Goal: Transaction & Acquisition: Purchase product/service

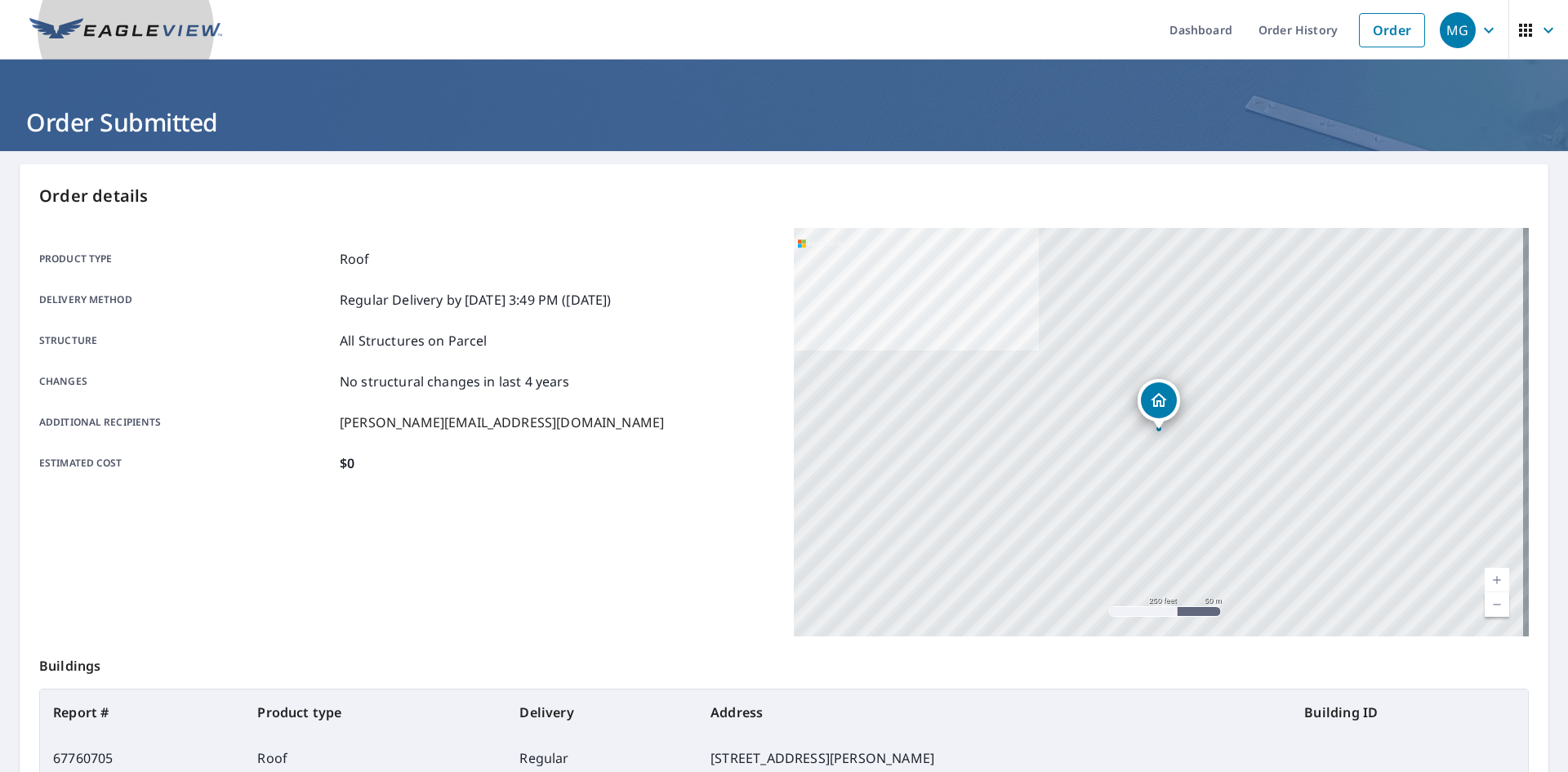
click at [62, 10] on link at bounding box center [125, 29] width 212 height 59
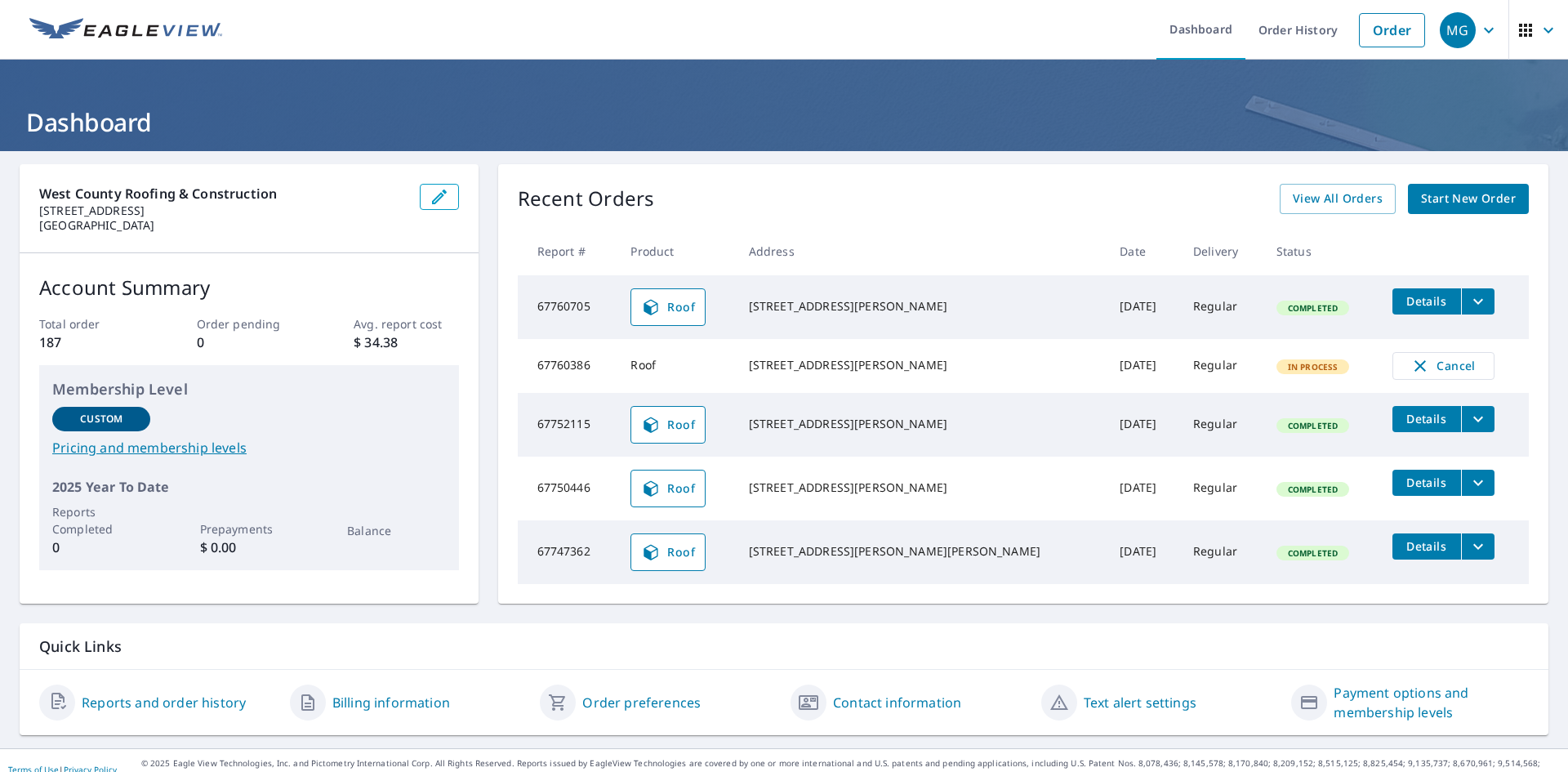
drag, startPoint x: 773, startPoint y: 295, endPoint x: 923, endPoint y: 323, distance: 152.6
click at [923, 323] on td "[STREET_ADDRESS][PERSON_NAME]" at bounding box center [921, 307] width 372 height 64
copy div "[STREET_ADDRESS][PERSON_NAME]"
click at [1468, 294] on icon "filesDropdownBtn-67760705" at bounding box center [1478, 301] width 20 height 20
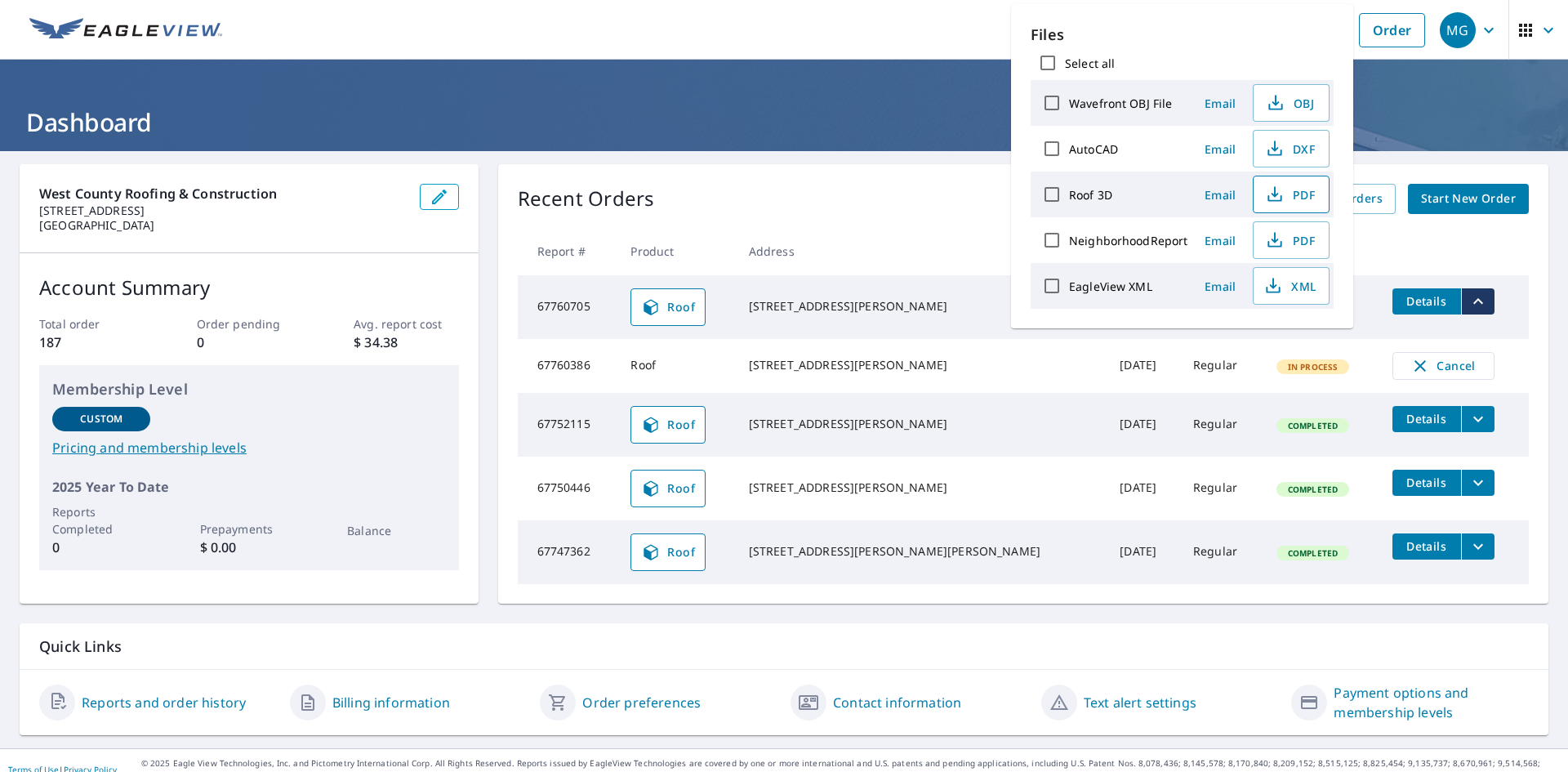
click at [1265, 190] on icon "button" at bounding box center [1274, 194] width 20 height 20
click at [784, 204] on div "Recent Orders View All Orders Start New Order" at bounding box center [1023, 198] width 1011 height 30
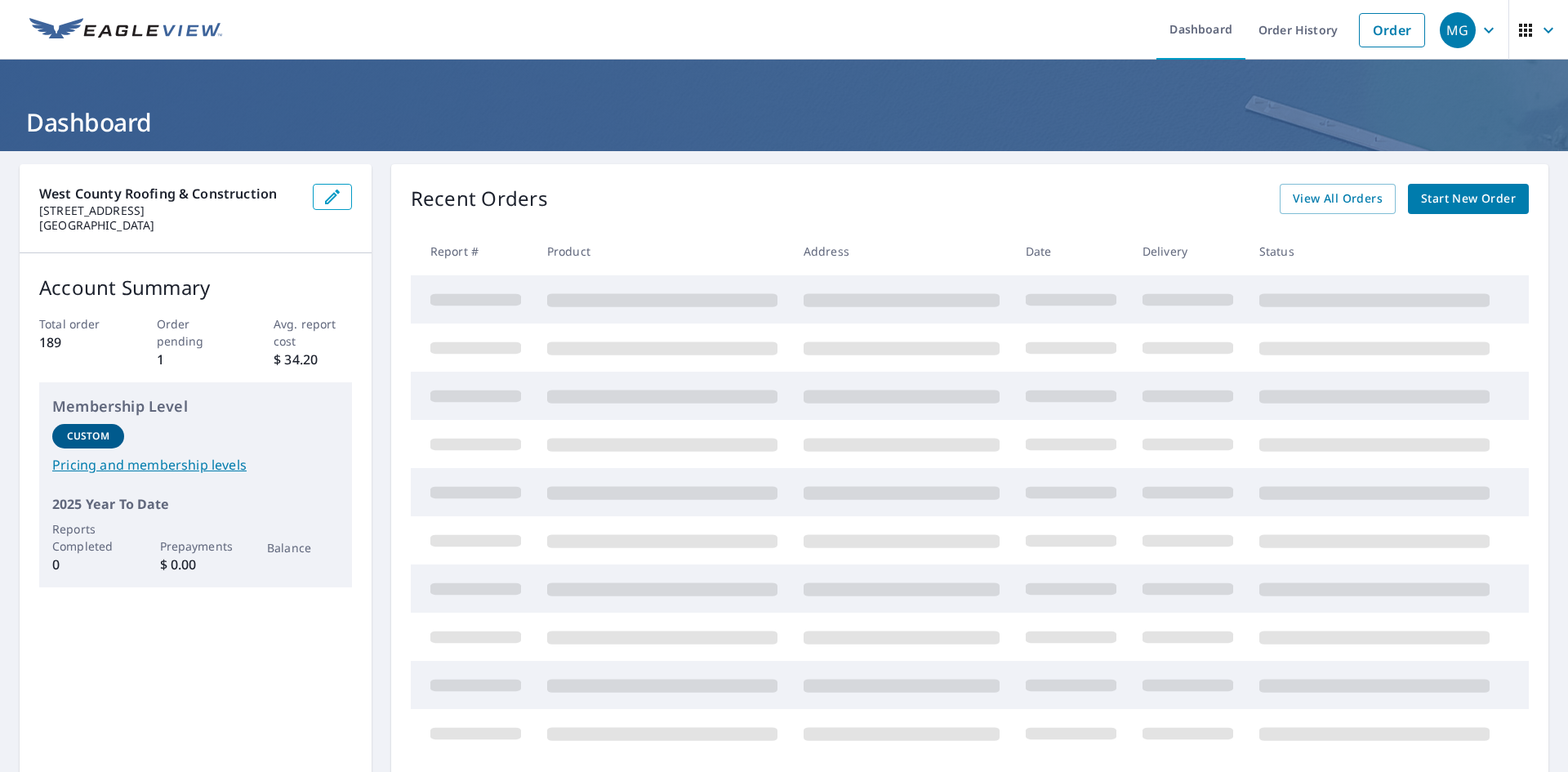
click at [563, 196] on div "Recent Orders View All Orders Start New Order" at bounding box center [970, 198] width 1118 height 30
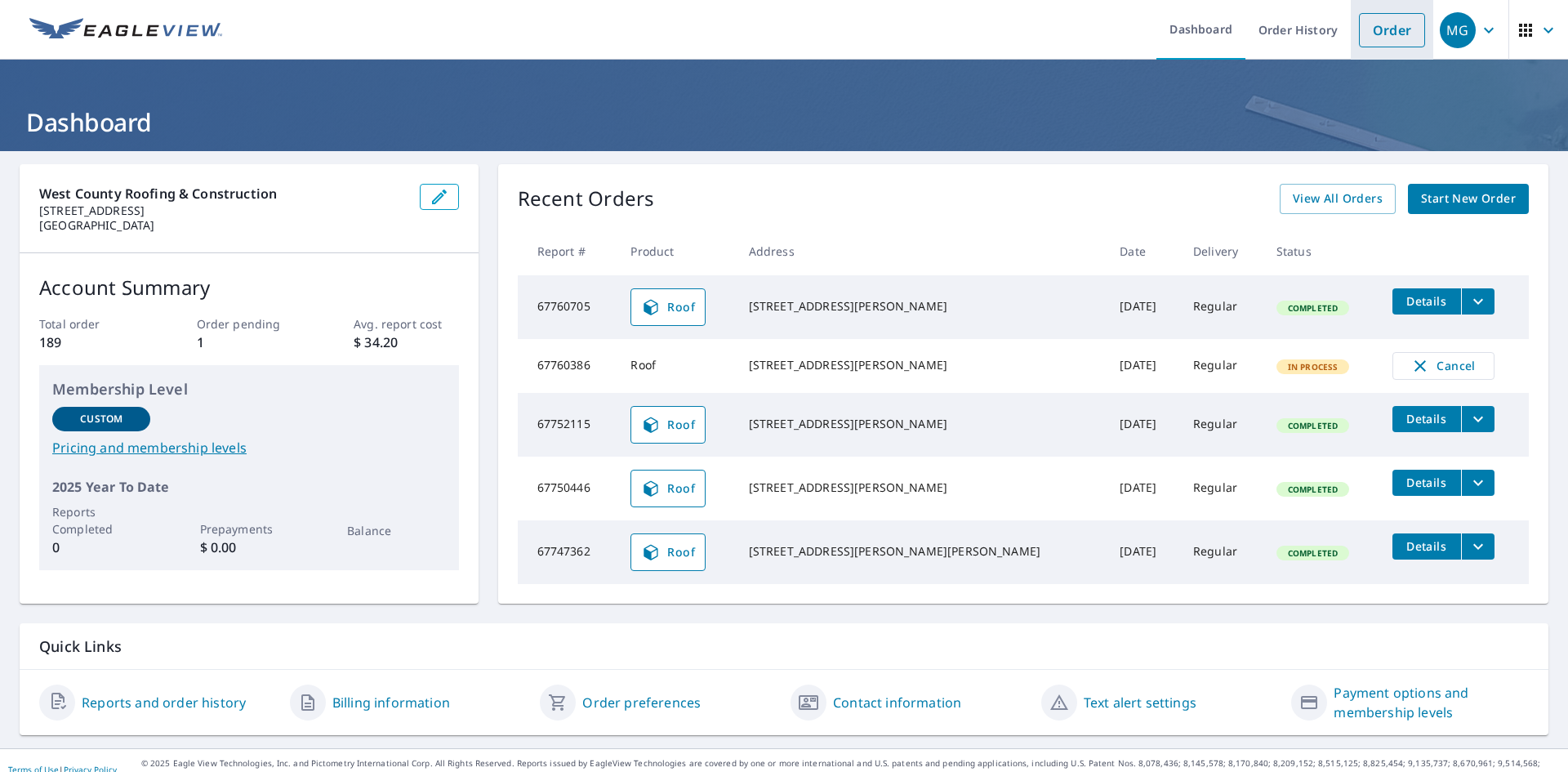
click at [1379, 52] on li "Order" at bounding box center [1392, 29] width 82 height 59
click at [1370, 37] on link "Order" at bounding box center [1391, 30] width 66 height 34
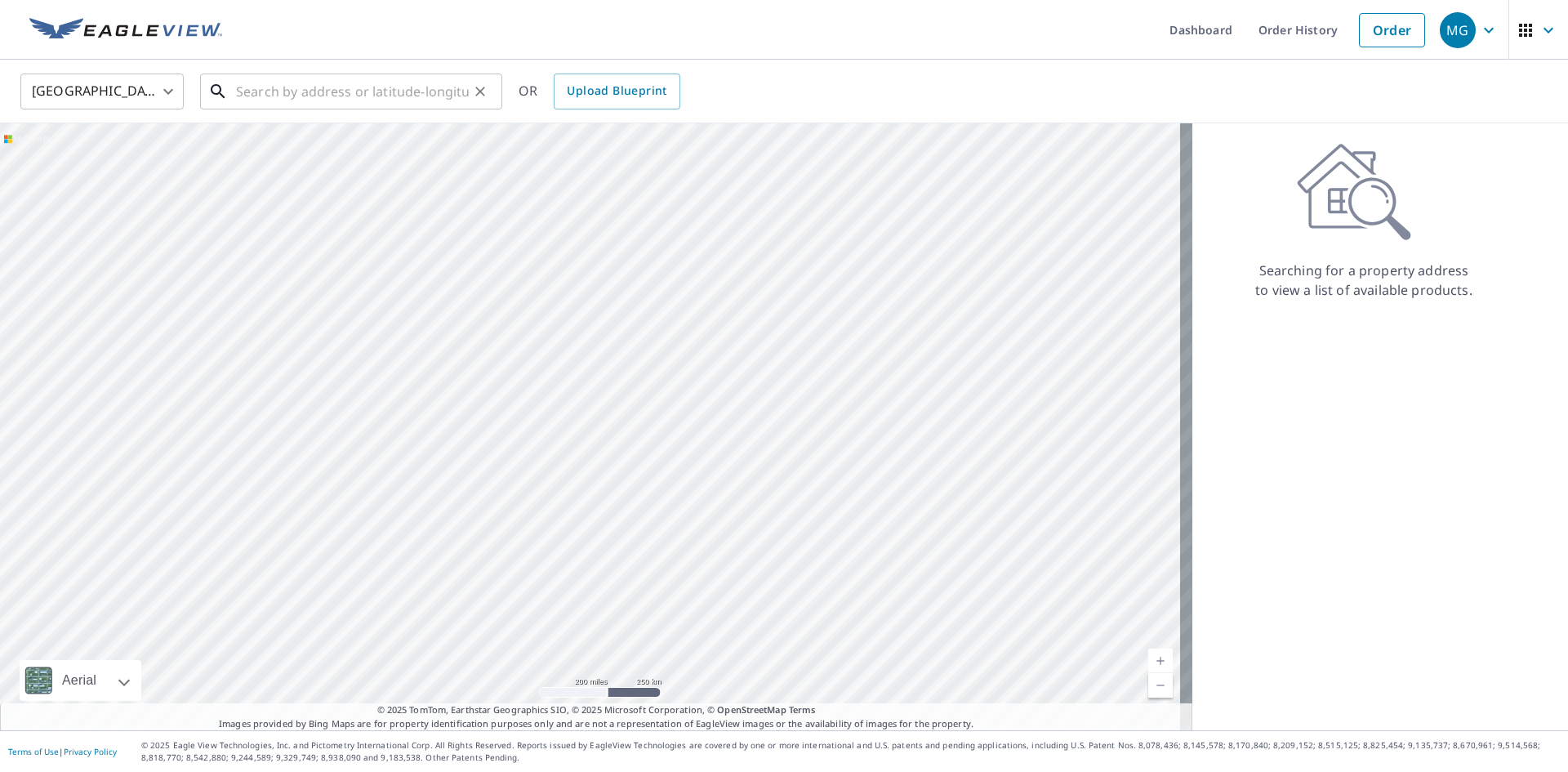
click at [425, 88] on input "text" at bounding box center [352, 91] width 233 height 46
paste input "17809 Keystone Trail Court"
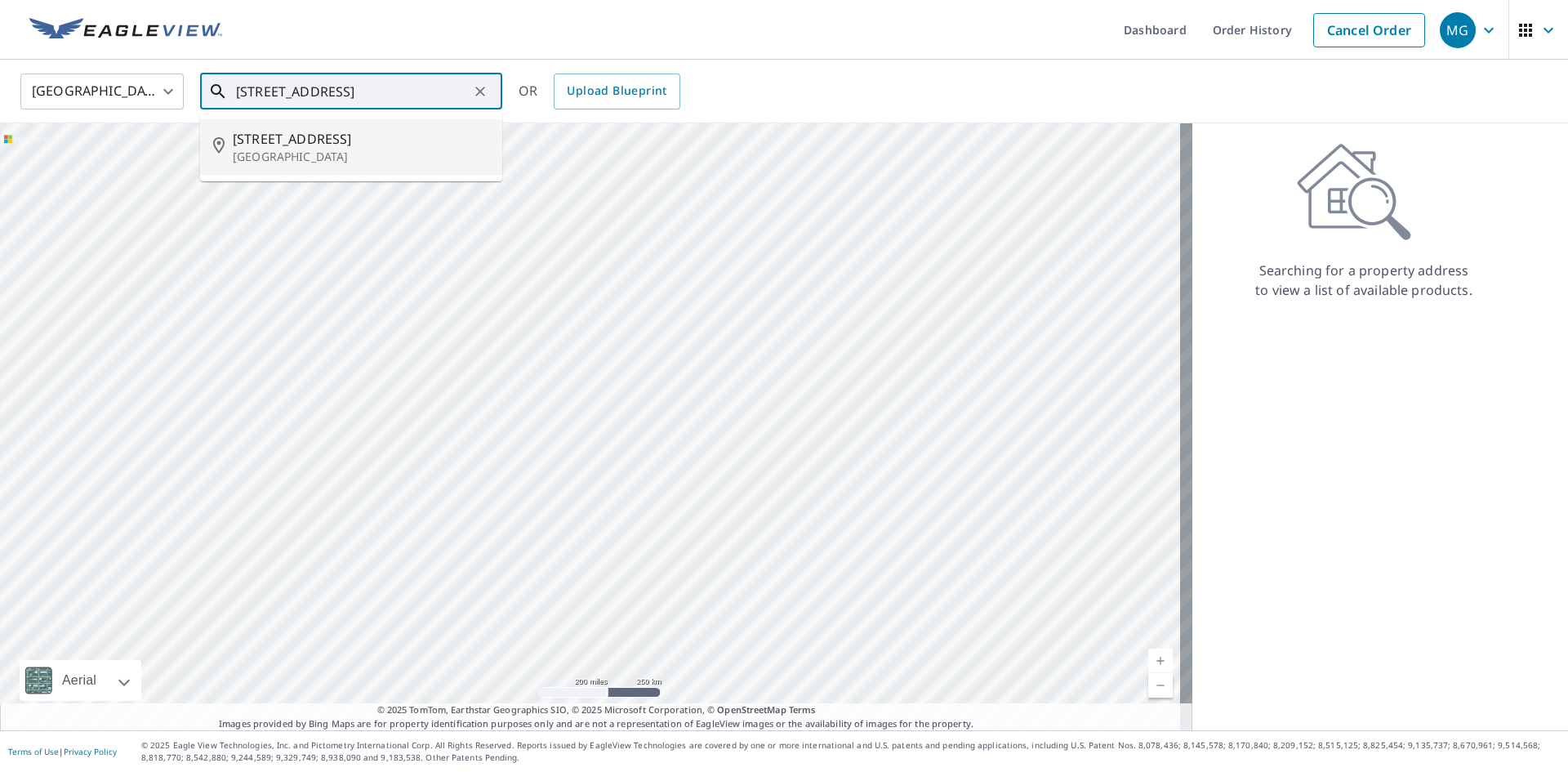
click at [385, 134] on span "17809 Keystone Trail Ct" at bounding box center [360, 138] width 257 height 20
type input "17809 Keystone Trail Ct Chesterfield, MO 63005"
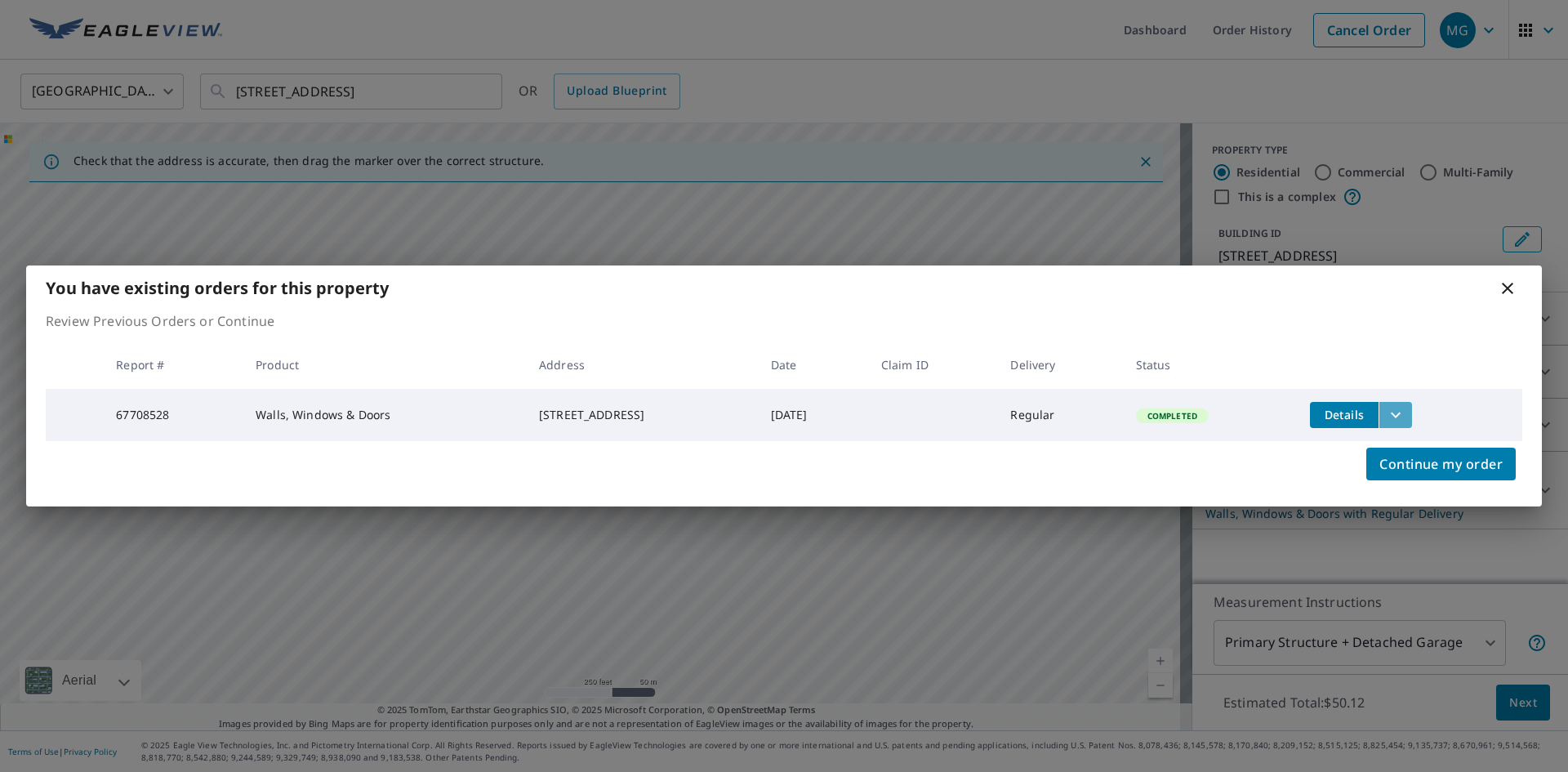
click at [1405, 411] on icon "filesDropdownBtn-67708528" at bounding box center [1395, 415] width 20 height 20
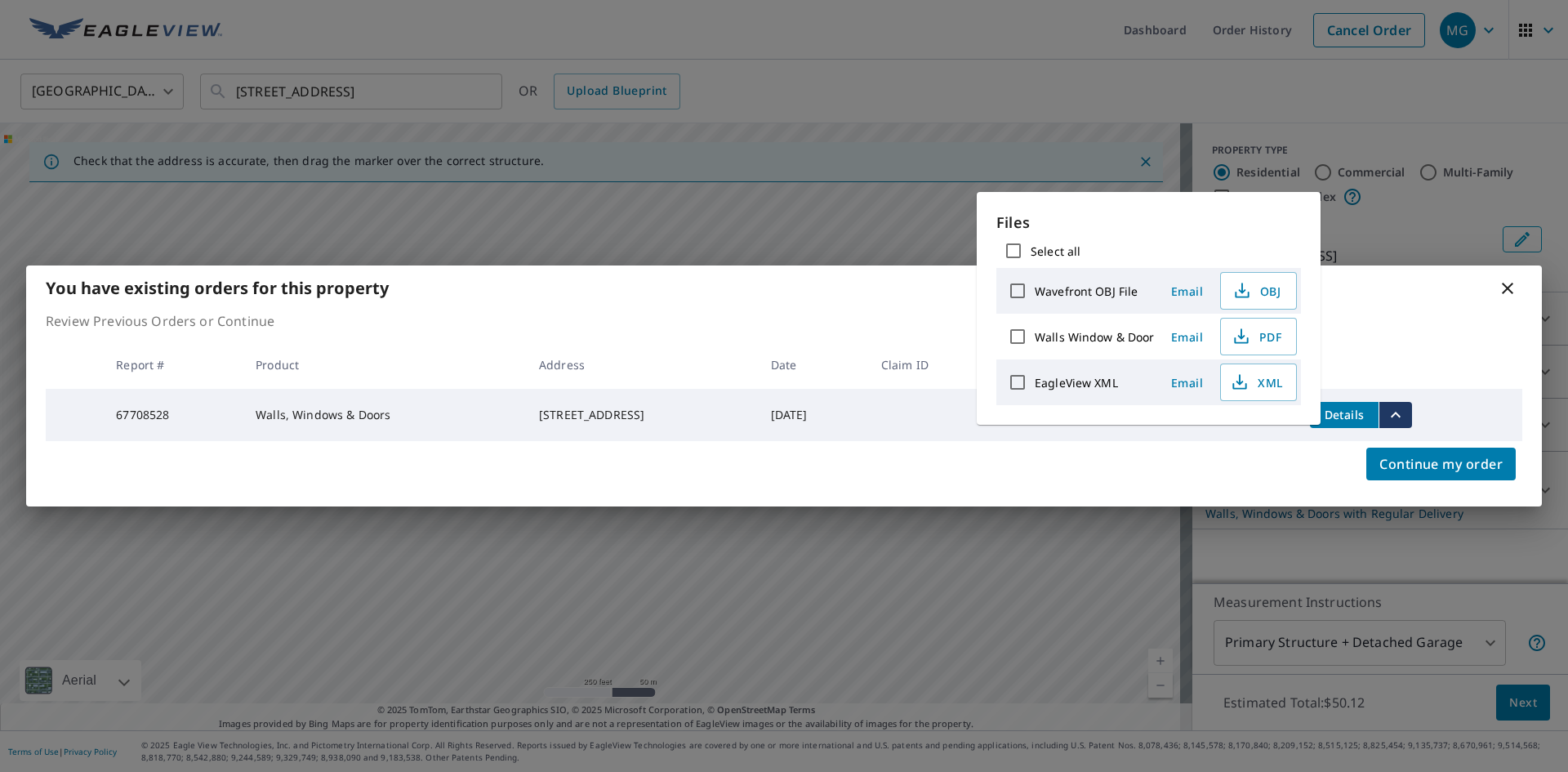
click at [1208, 461] on div "Continue my order" at bounding box center [784, 474] width 1516 height 65
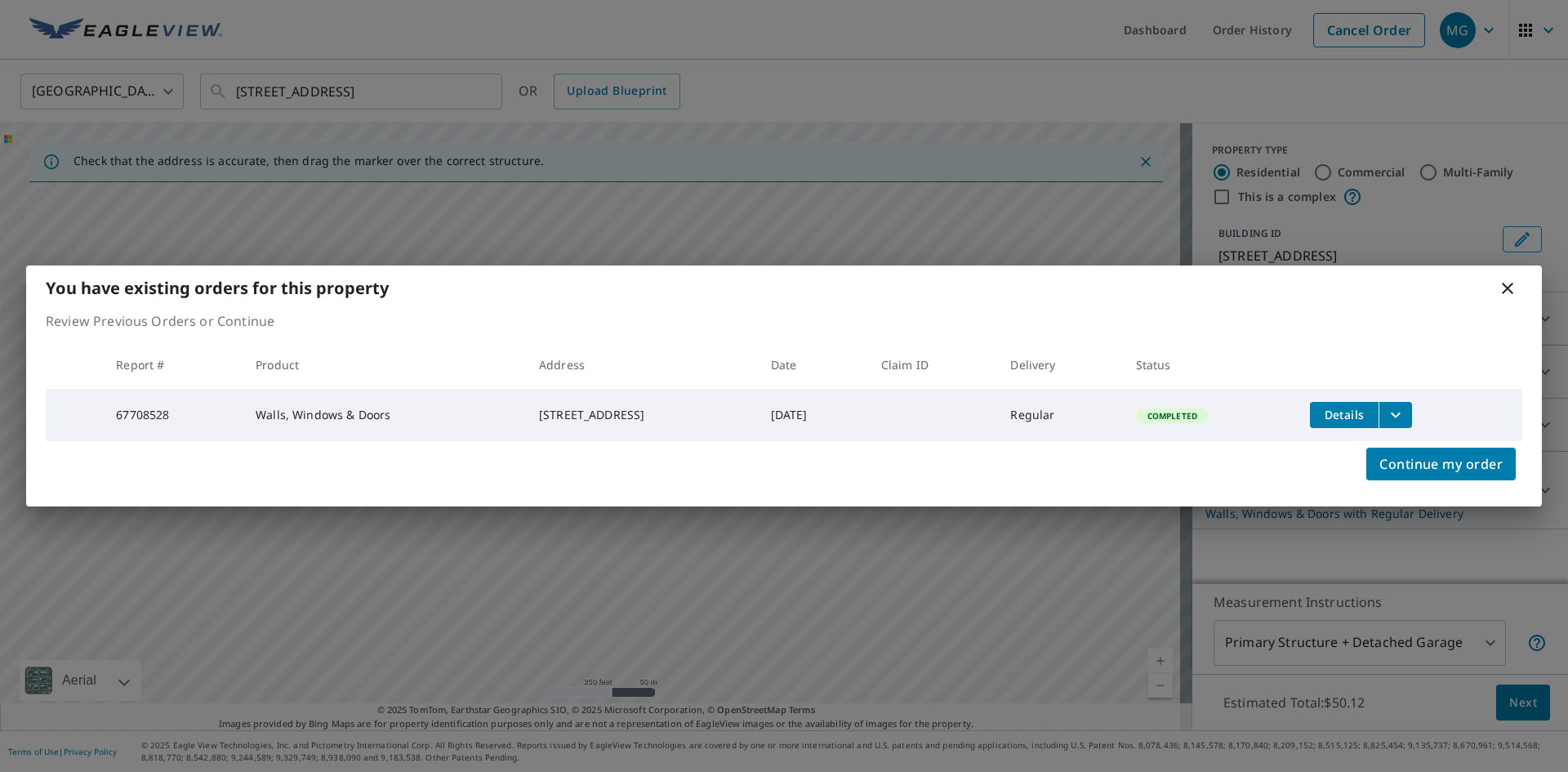
click at [132, 421] on td "67708528" at bounding box center [173, 415] width 140 height 52
click at [1367, 402] on button "Details" at bounding box center [1344, 415] width 69 height 26
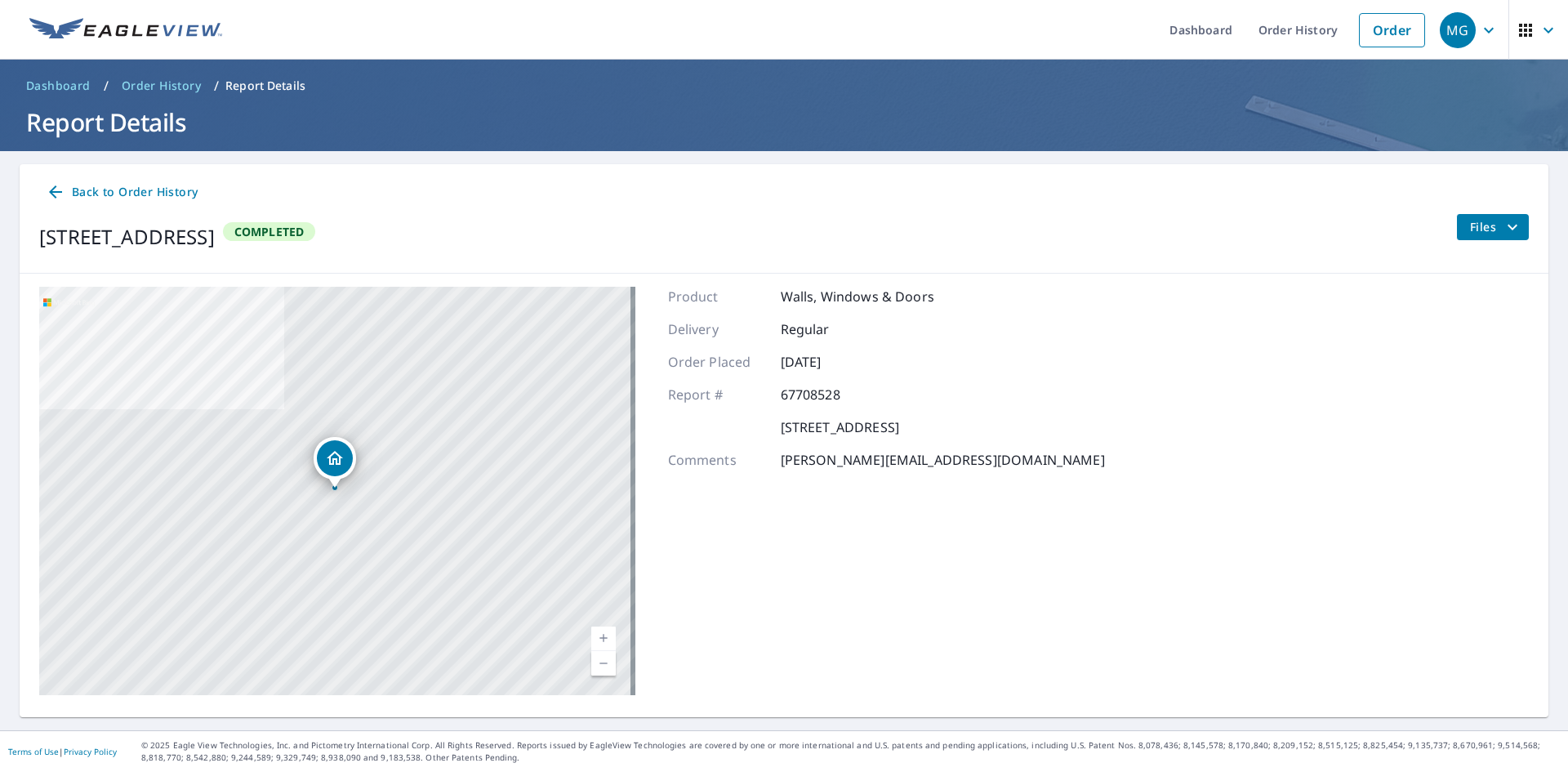
click at [1474, 229] on span "Files" at bounding box center [1496, 227] width 52 height 20
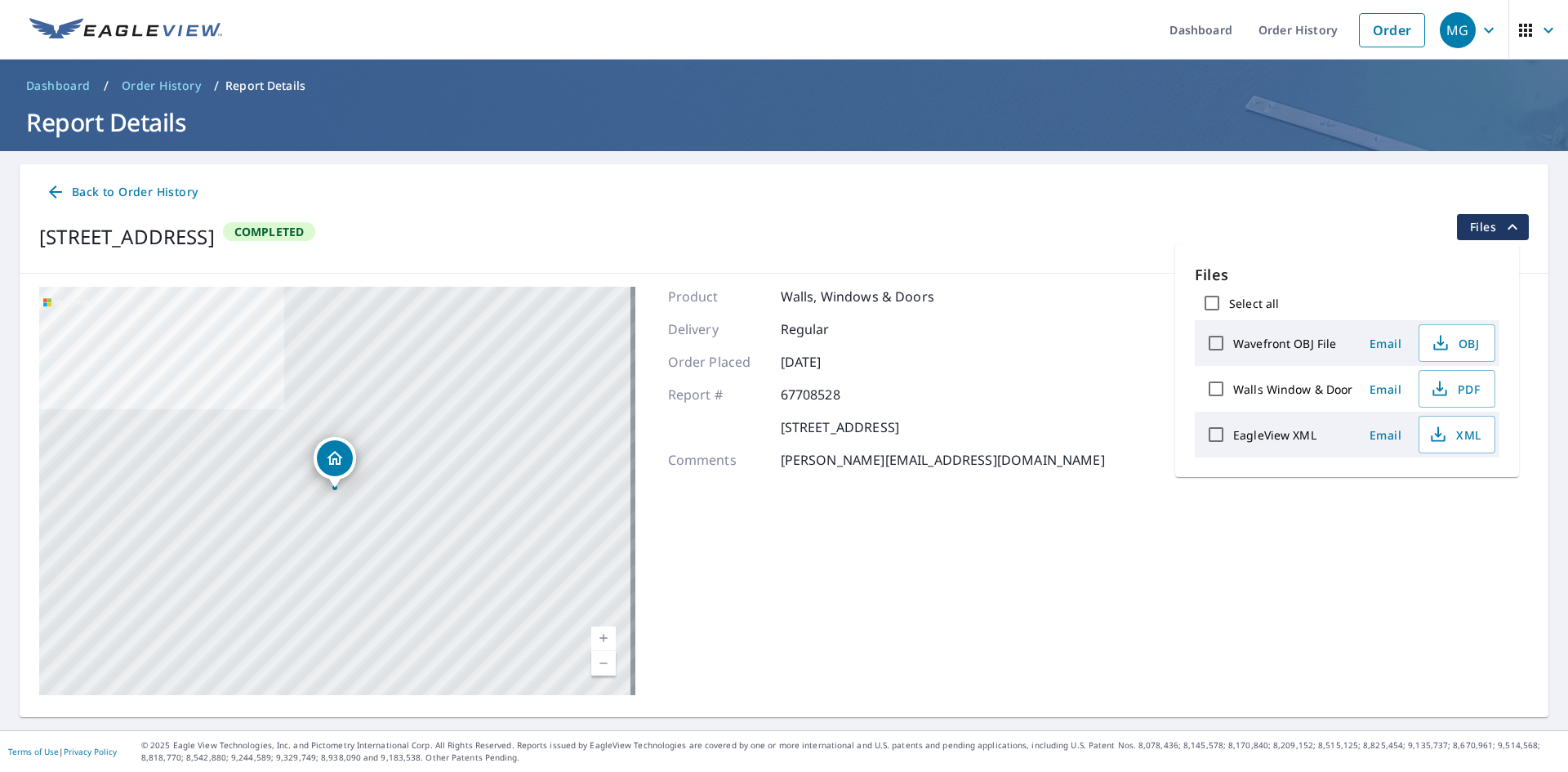
click at [1216, 304] on input "Select all" at bounding box center [1212, 303] width 34 height 34
checkbox input "true"
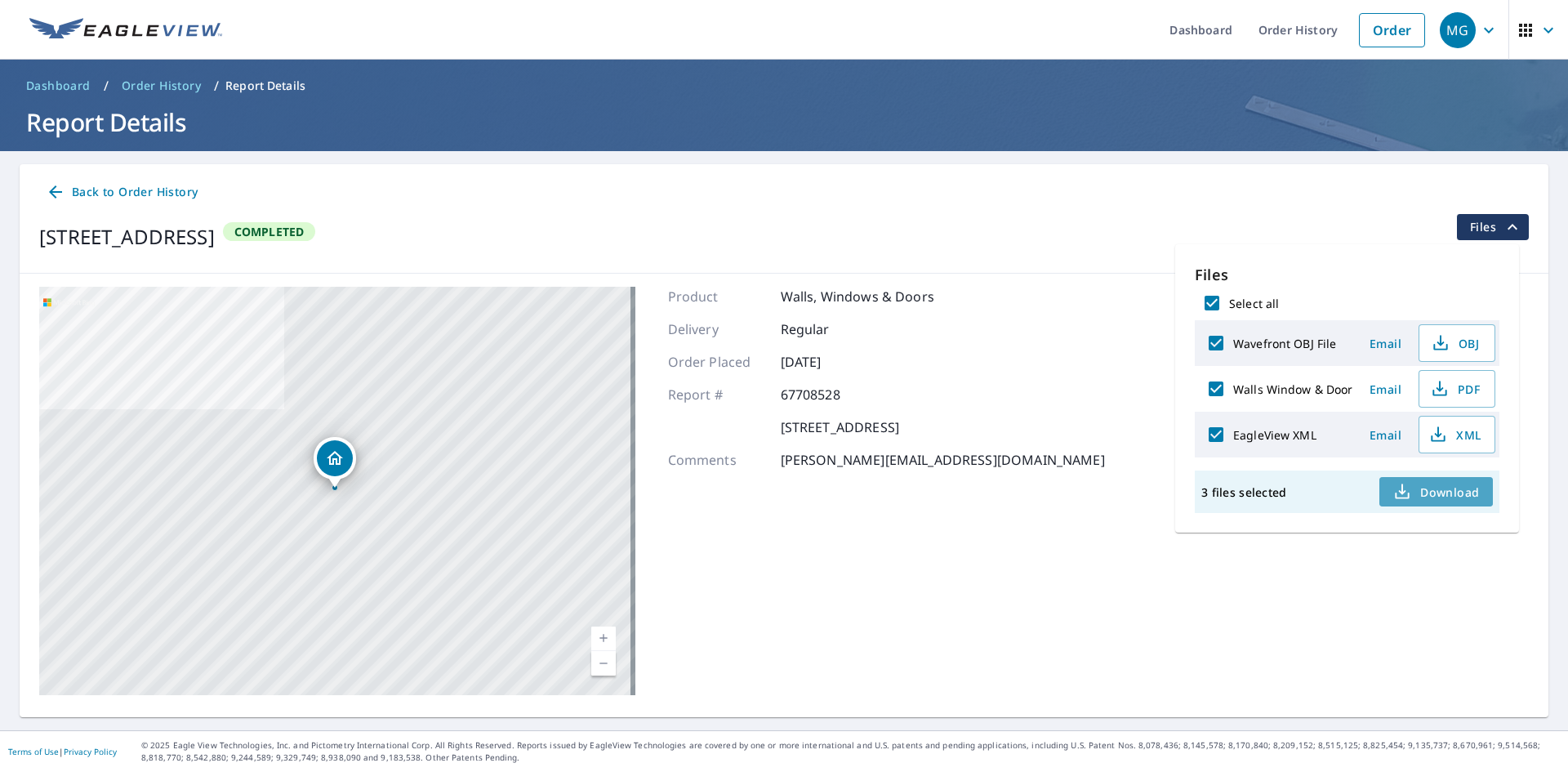
click at [1400, 491] on icon "button" at bounding box center [1402, 489] width 8 height 10
click at [1044, 736] on footer "Terms of Use | Privacy Policy © 2025 Eagle View Technologies, Inc. and Pictomet…" at bounding box center [784, 751] width 1568 height 42
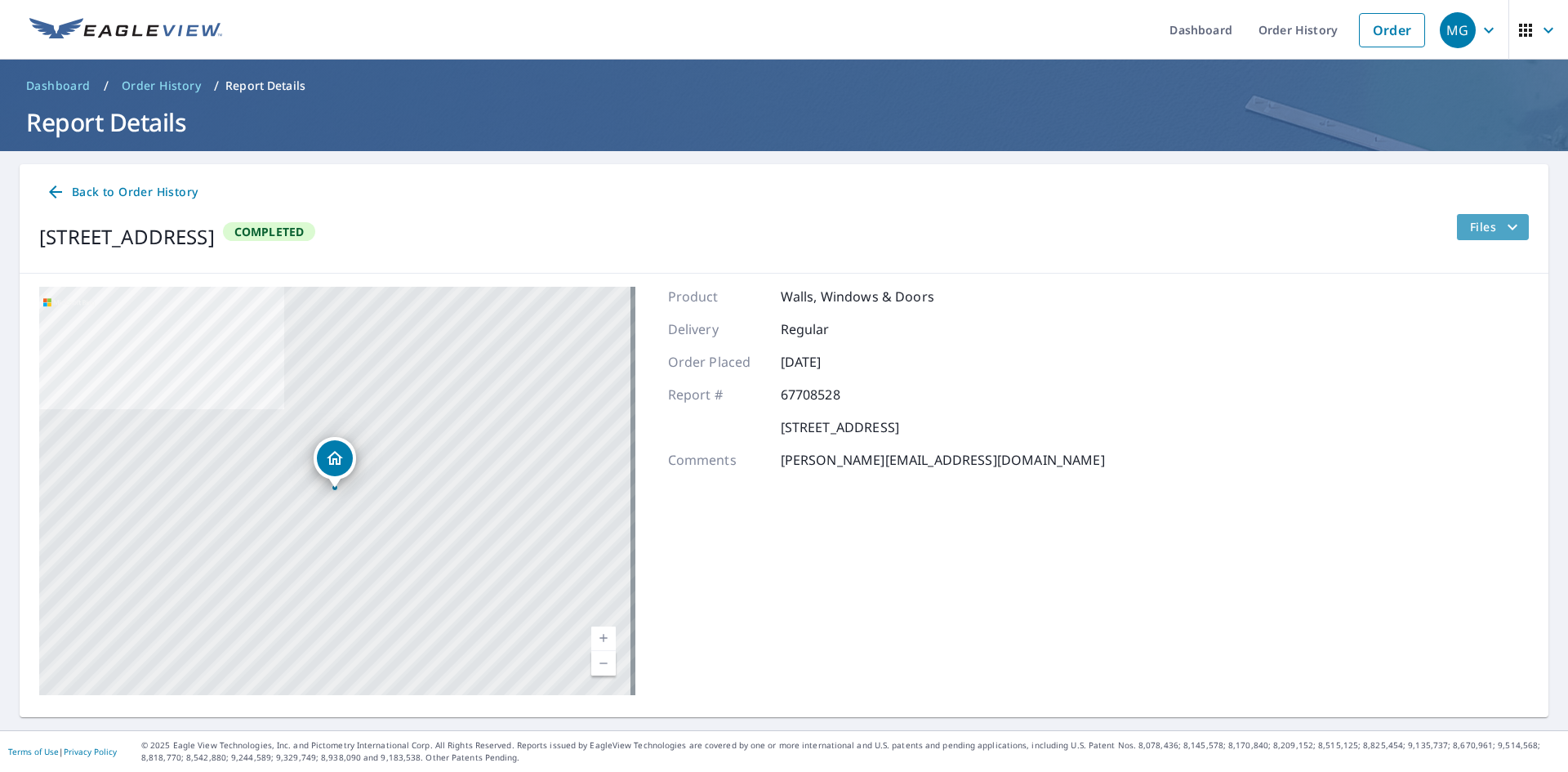
click at [1470, 226] on span "Files" at bounding box center [1496, 227] width 52 height 20
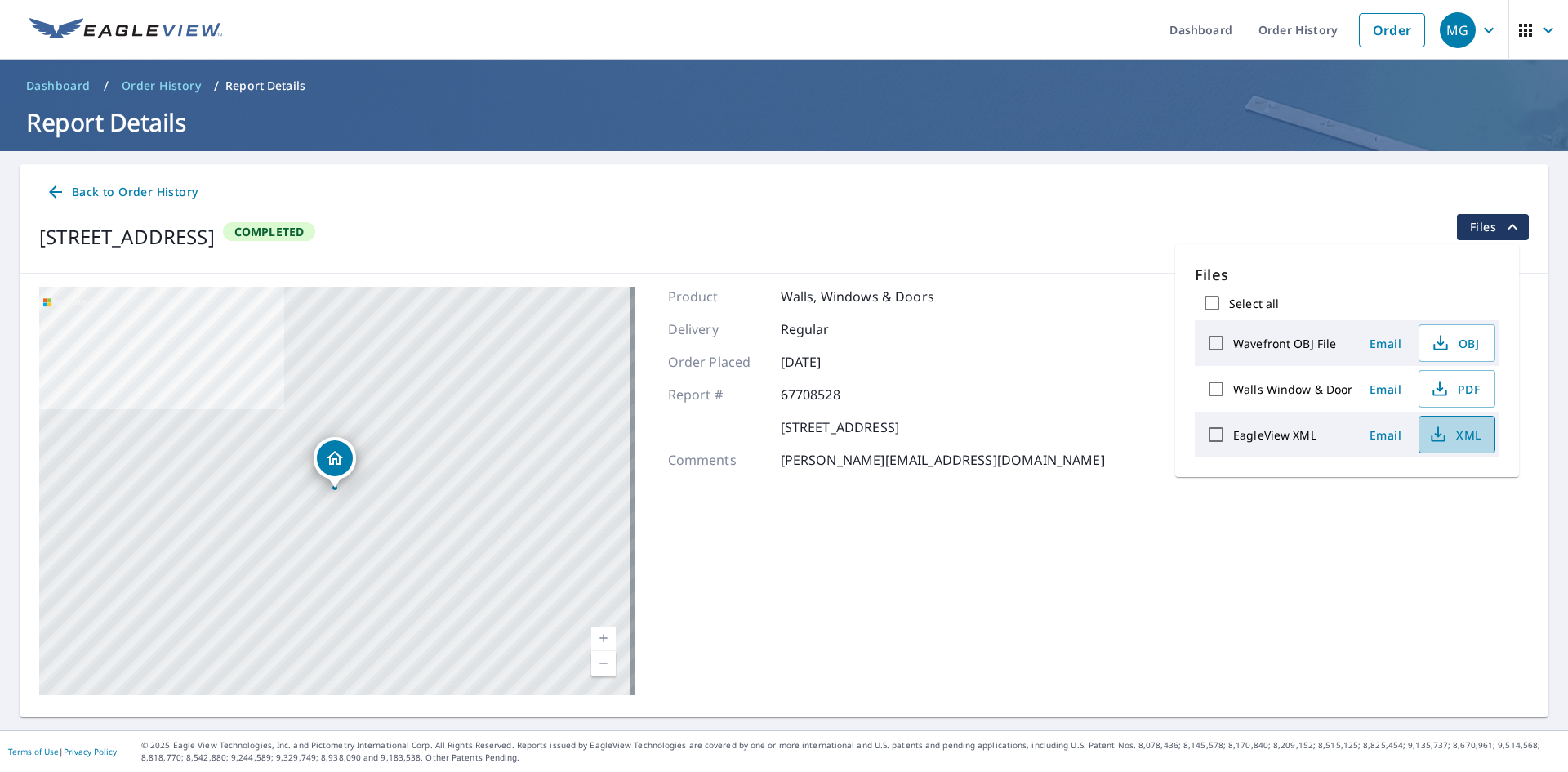
click at [1448, 435] on span "XML" at bounding box center [1455, 435] width 52 height 20
click at [1176, 486] on div "17809 Keystone Trail Ct Wildwood, MO 63005 Aerial Road A standard road map Aeri…" at bounding box center [784, 491] width 1529 height 435
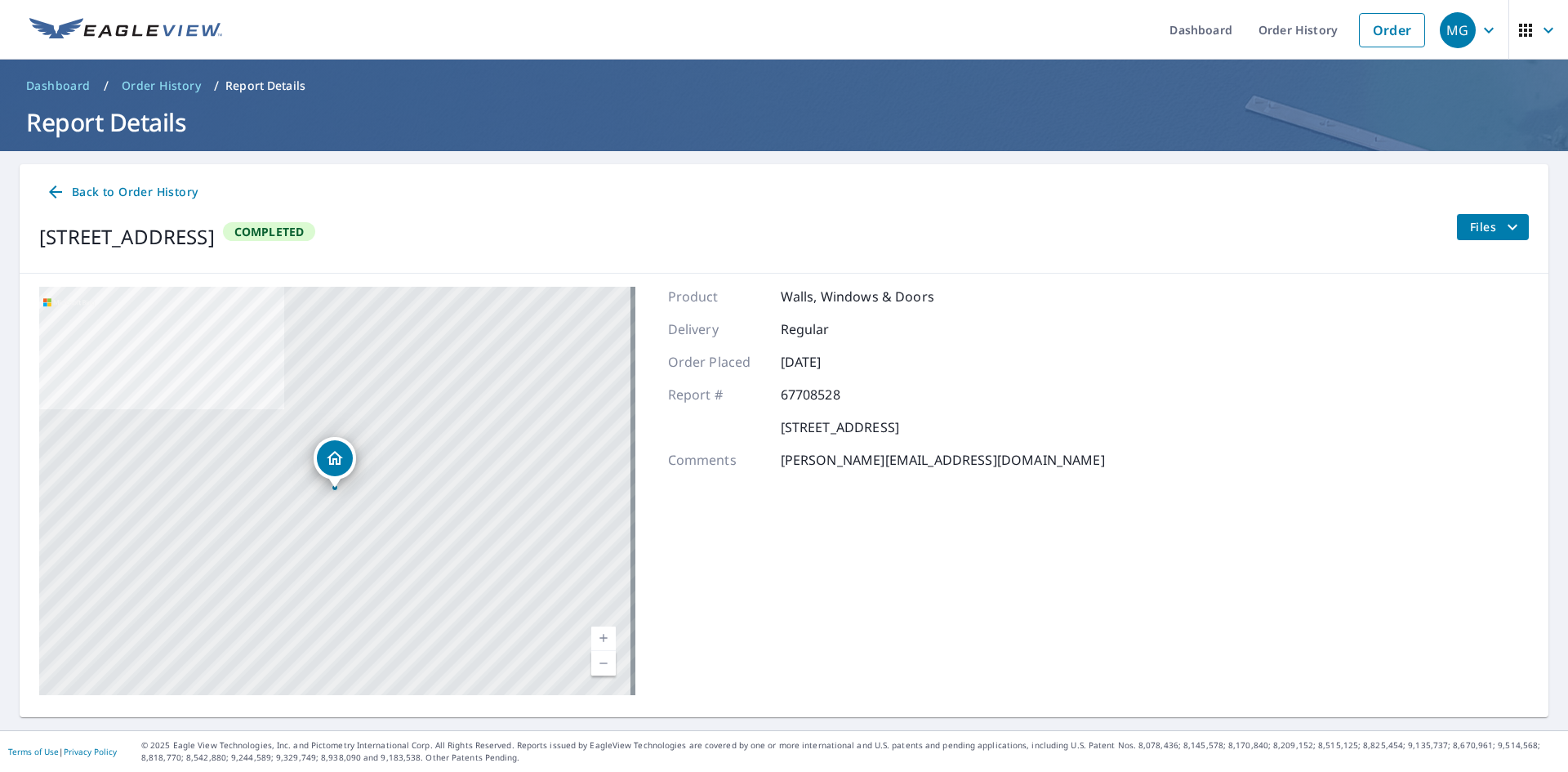
drag, startPoint x: 42, startPoint y: 237, endPoint x: 454, endPoint y: 238, distance: 412.0
click at [215, 238] on div "[STREET_ADDRESS]" at bounding box center [127, 237] width 176 height 29
click at [145, 182] on span "Back to Order History" at bounding box center [121, 192] width 152 height 21
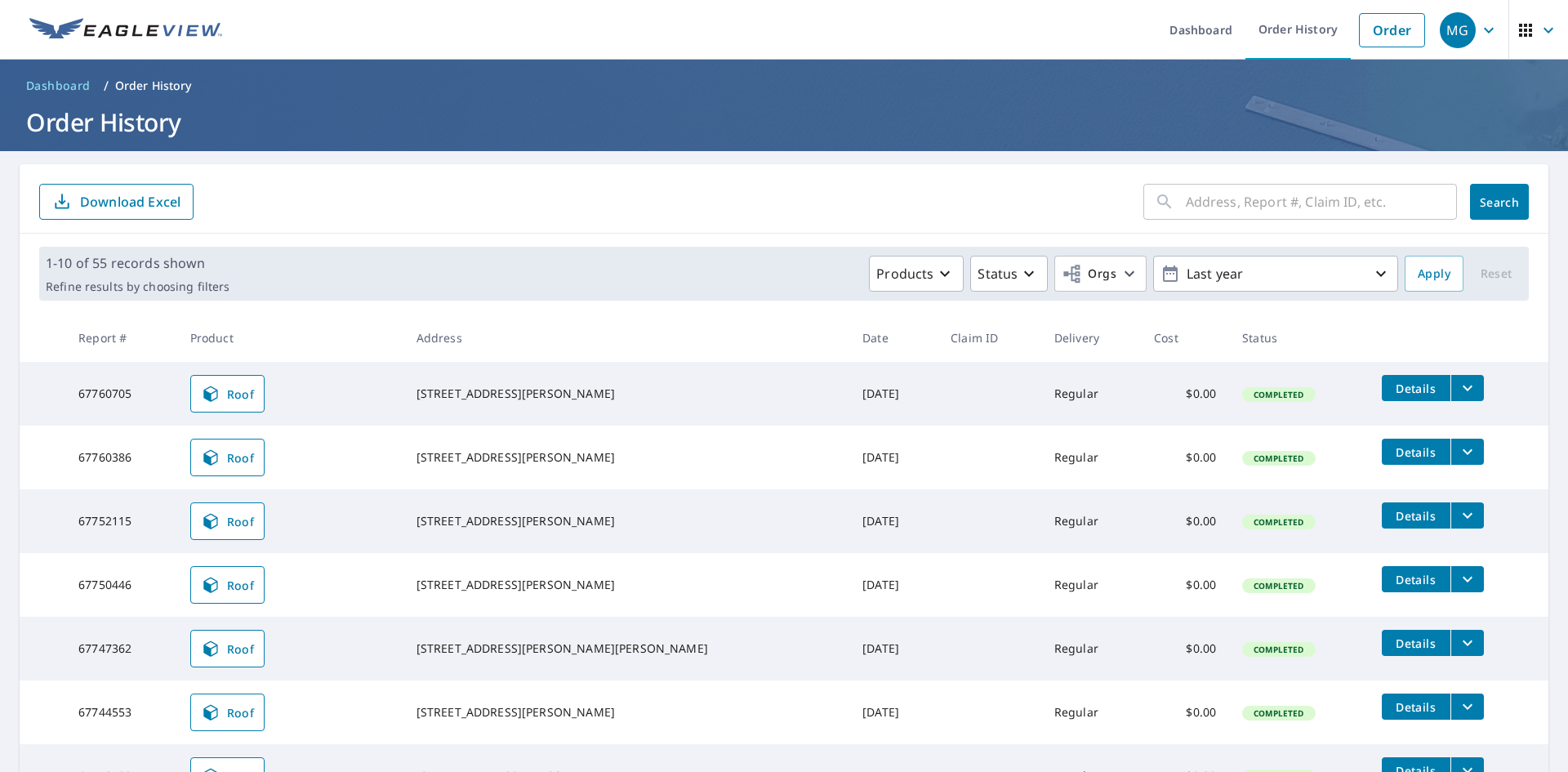
click at [1143, 210] on div "​" at bounding box center [1299, 202] width 313 height 36
paste input "17809 Keystone Trail Court"
type input "17809 Keystone Trail Court"
click button "Search" at bounding box center [1499, 202] width 59 height 36
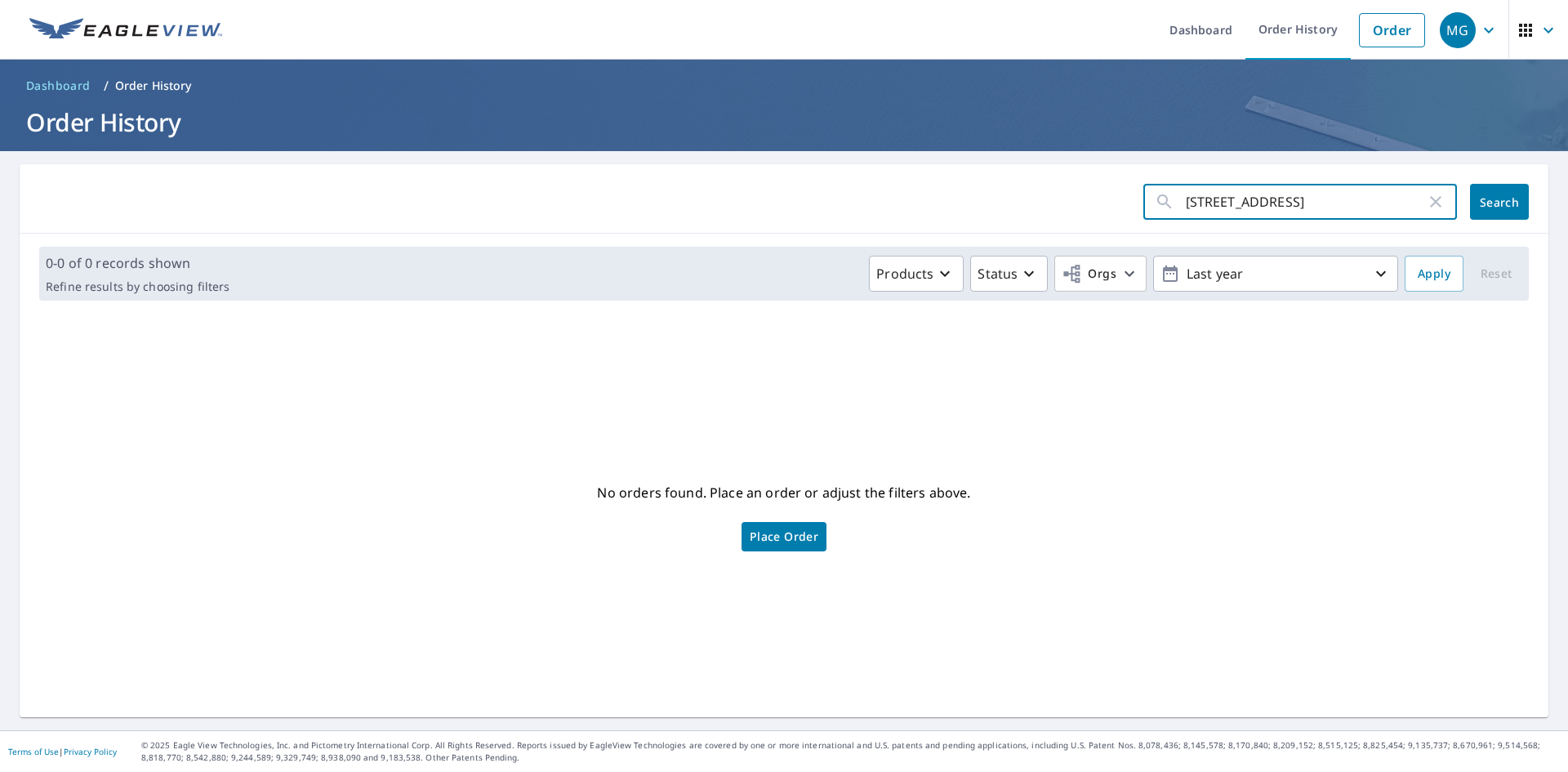
click at [1275, 197] on input "17809 Keystone Trail Court" at bounding box center [1305, 201] width 240 height 46
drag, startPoint x: 1306, startPoint y: 204, endPoint x: 1338, endPoint y: 191, distance: 34.5
click at [1353, 204] on input "17809 Keystone Trail Court" at bounding box center [1305, 201] width 240 height 46
type input "17809 Keystone Trail"
click button "Search" at bounding box center [1499, 202] width 59 height 36
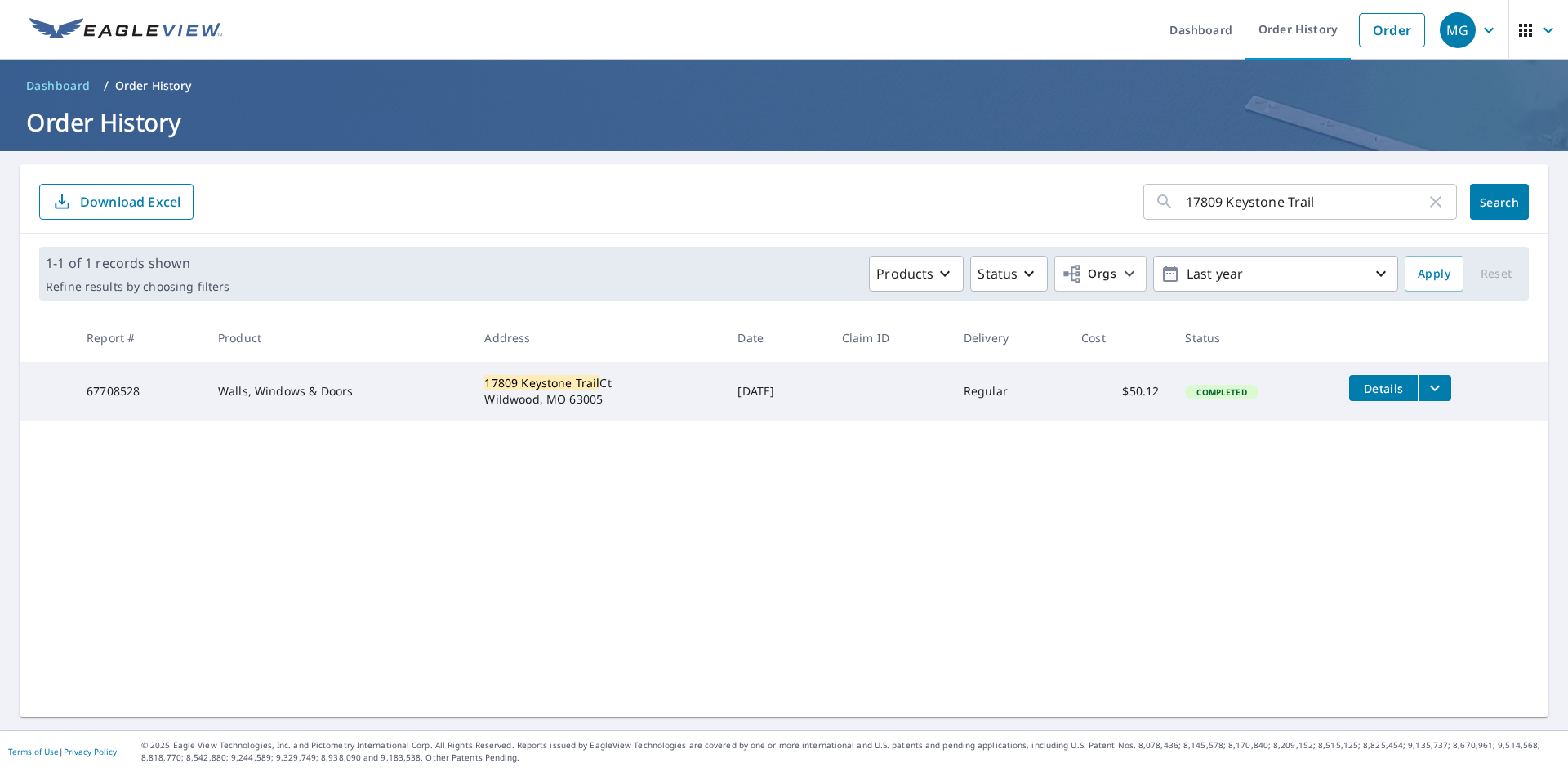
click at [961, 471] on div "17809 Keystone Trail ​ Search Download Excel 1-1 of 1 records shown Refine resu…" at bounding box center [784, 441] width 1529 height 553
click at [1438, 382] on icon "filesDropdownBtn-67708528" at bounding box center [1434, 388] width 20 height 20
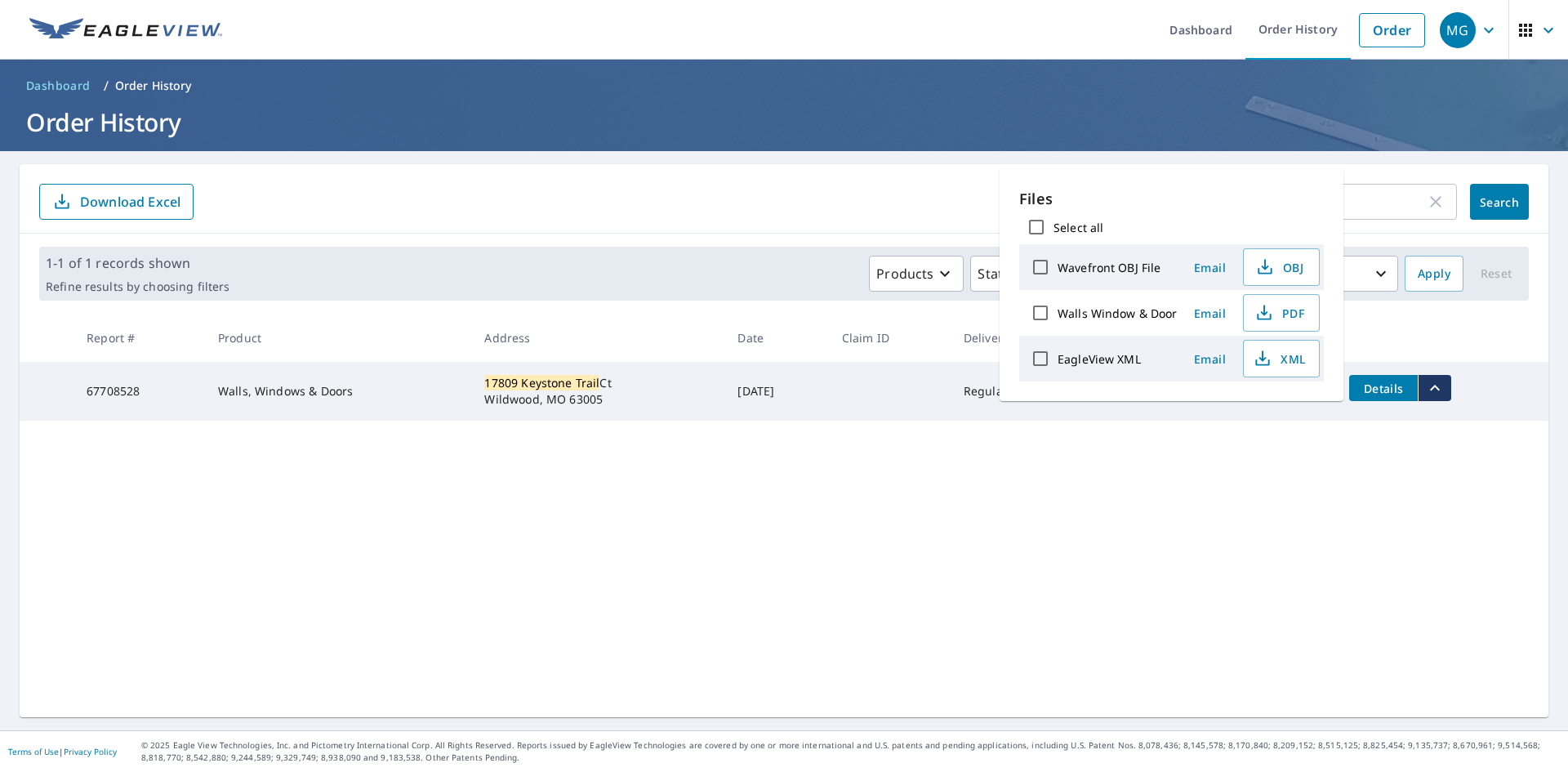
click at [1328, 430] on div "17809 Keystone Trail ​ Search Download Excel 1-1 of 1 records shown Refine resu…" at bounding box center [784, 441] width 1529 height 553
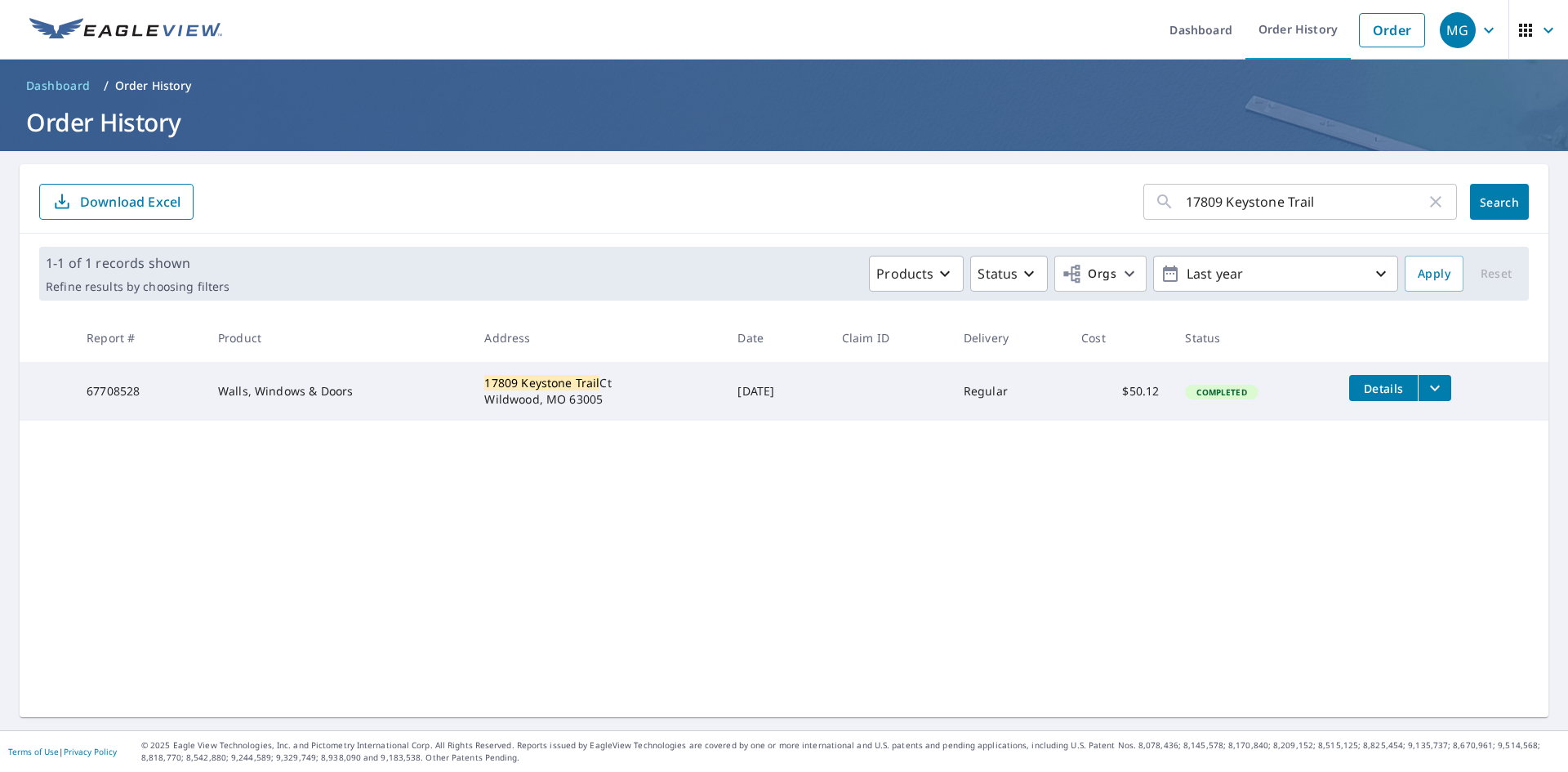
click at [169, 392] on td "67708528" at bounding box center [139, 391] width 131 height 59
drag, startPoint x: 429, startPoint y: 373, endPoint x: 609, endPoint y: 401, distance: 182.2
click at [610, 401] on tr "67708528 Walls, Windows & Doors 17809 Keystone Trail Ct Wildwood, MO 63005 Oct …" at bounding box center [784, 391] width 1529 height 59
copy tr "17809 Keystone Trail Ct Wildwood, MO 63005"
click at [56, 80] on span "Dashboard" at bounding box center [58, 85] width 64 height 16
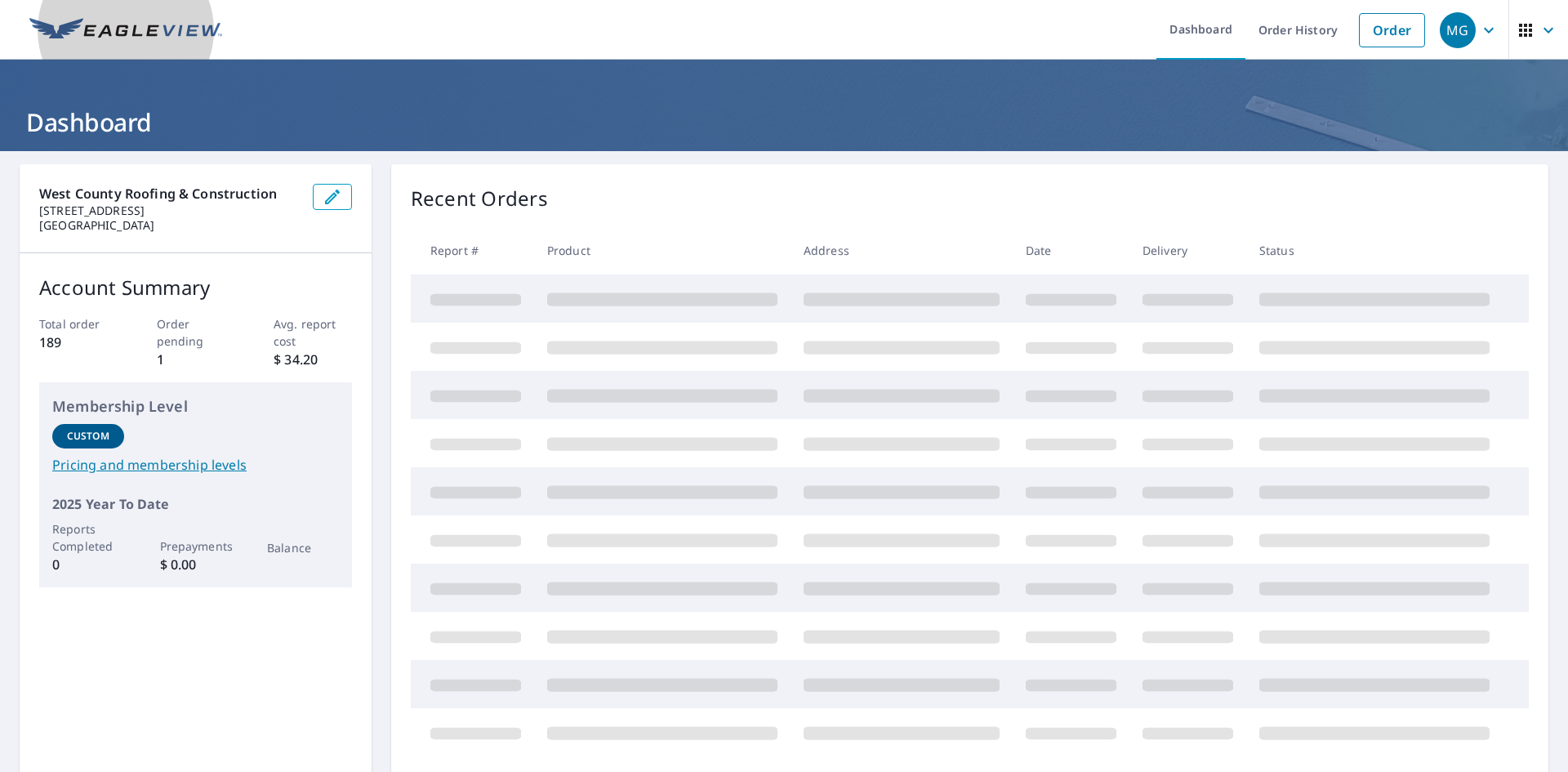
click at [64, 32] on img at bounding box center [125, 30] width 193 height 25
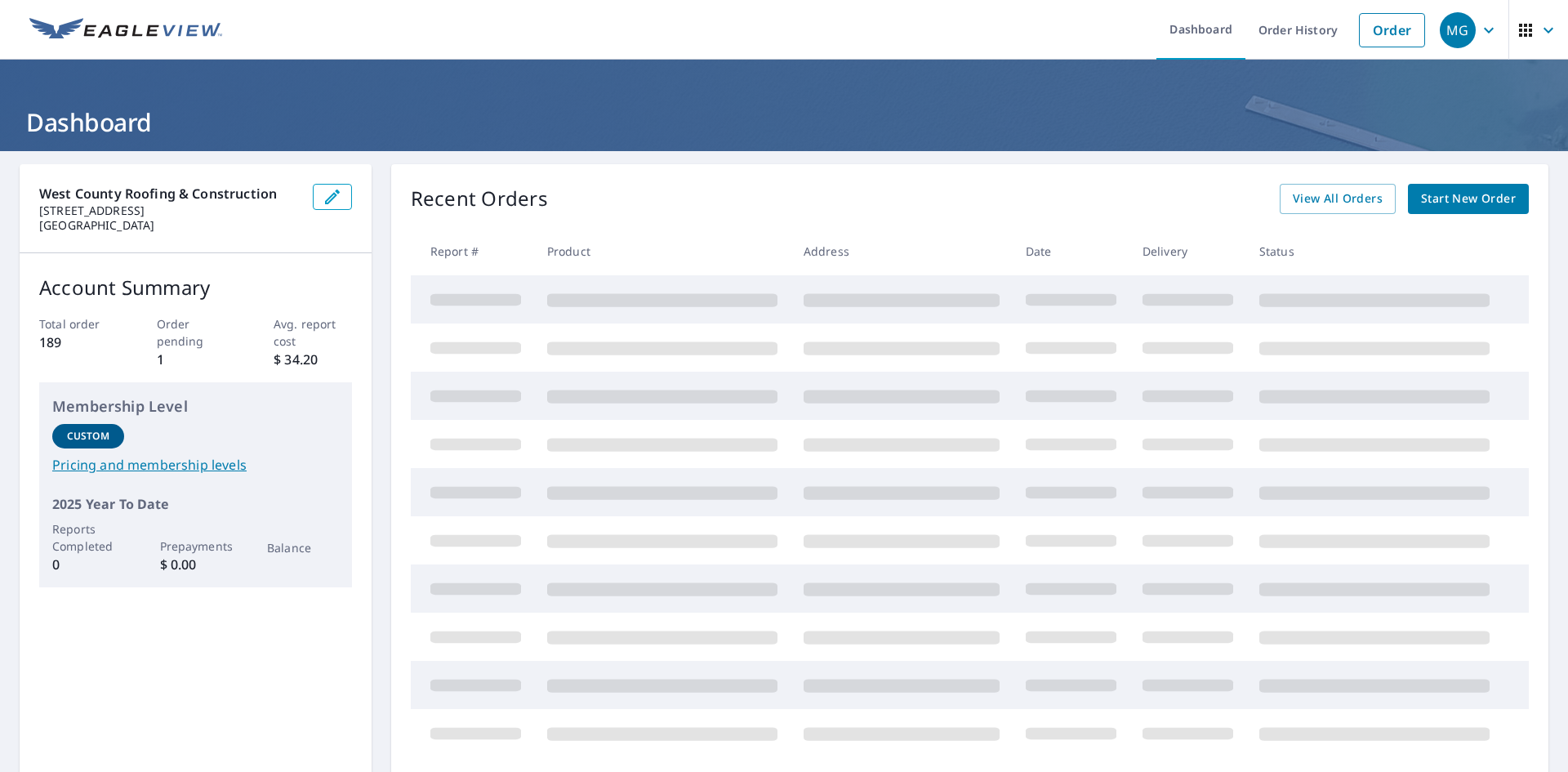
click at [1461, 185] on link "Start New Order" at bounding box center [1468, 198] width 121 height 30
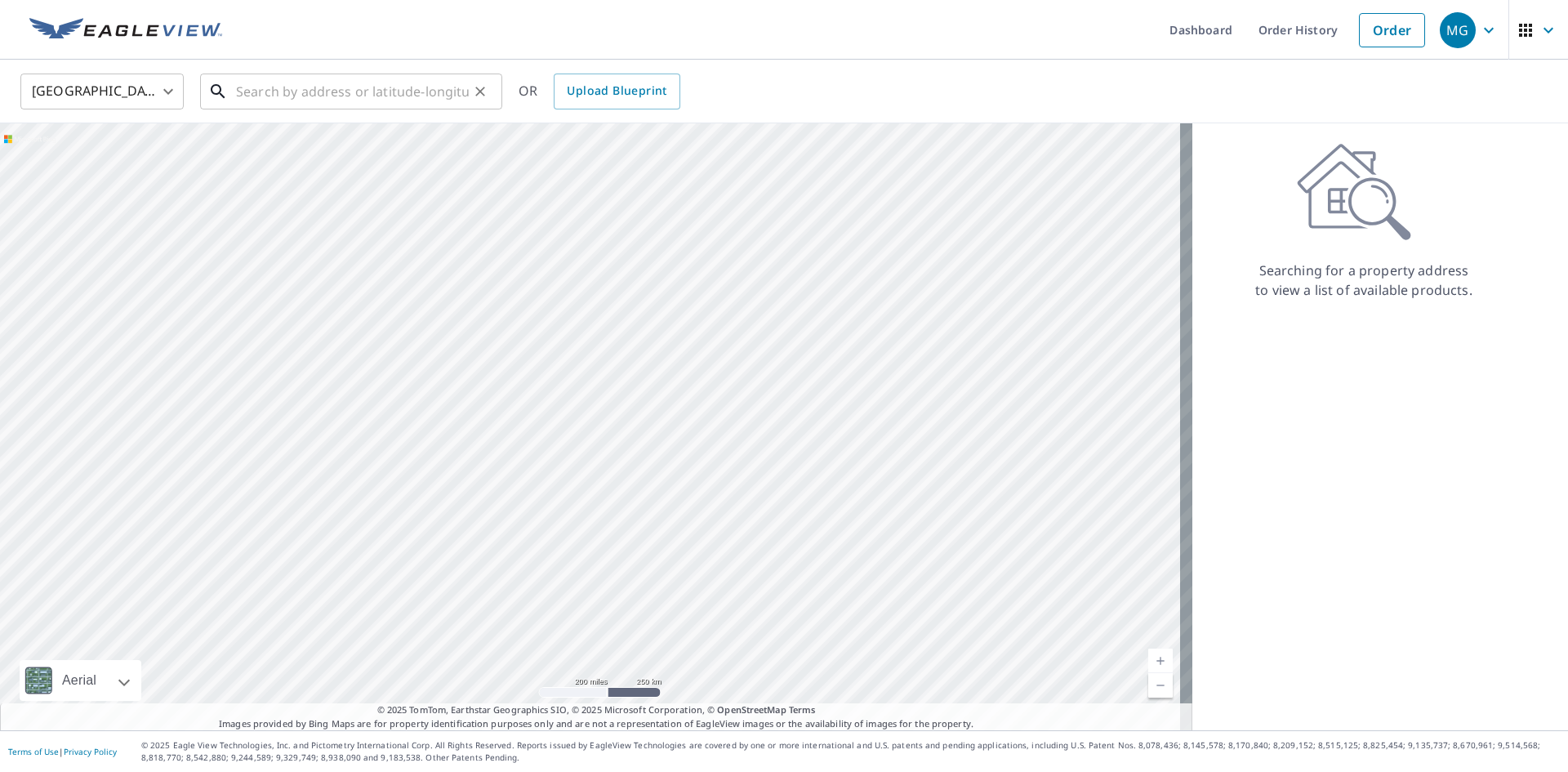
click at [417, 94] on input "text" at bounding box center [352, 91] width 233 height 46
paste input "17809 Keystone Trail Ct Wildwood, MO 63005"
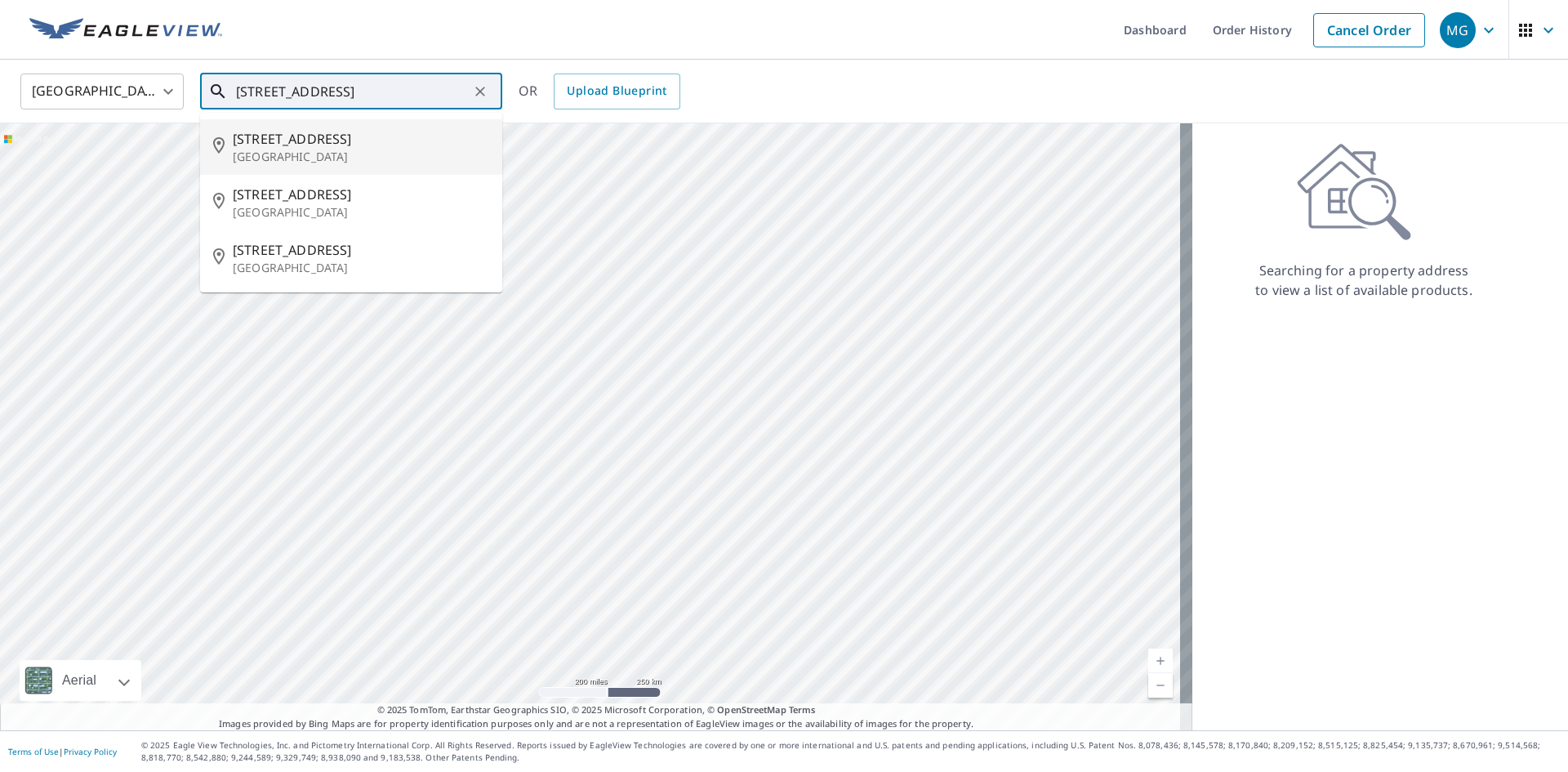
click at [378, 152] on p "Wildwood, MO 63005" at bounding box center [360, 156] width 257 height 16
type input "17809 Keystone Trail Ct Wildwood, MO 63005"
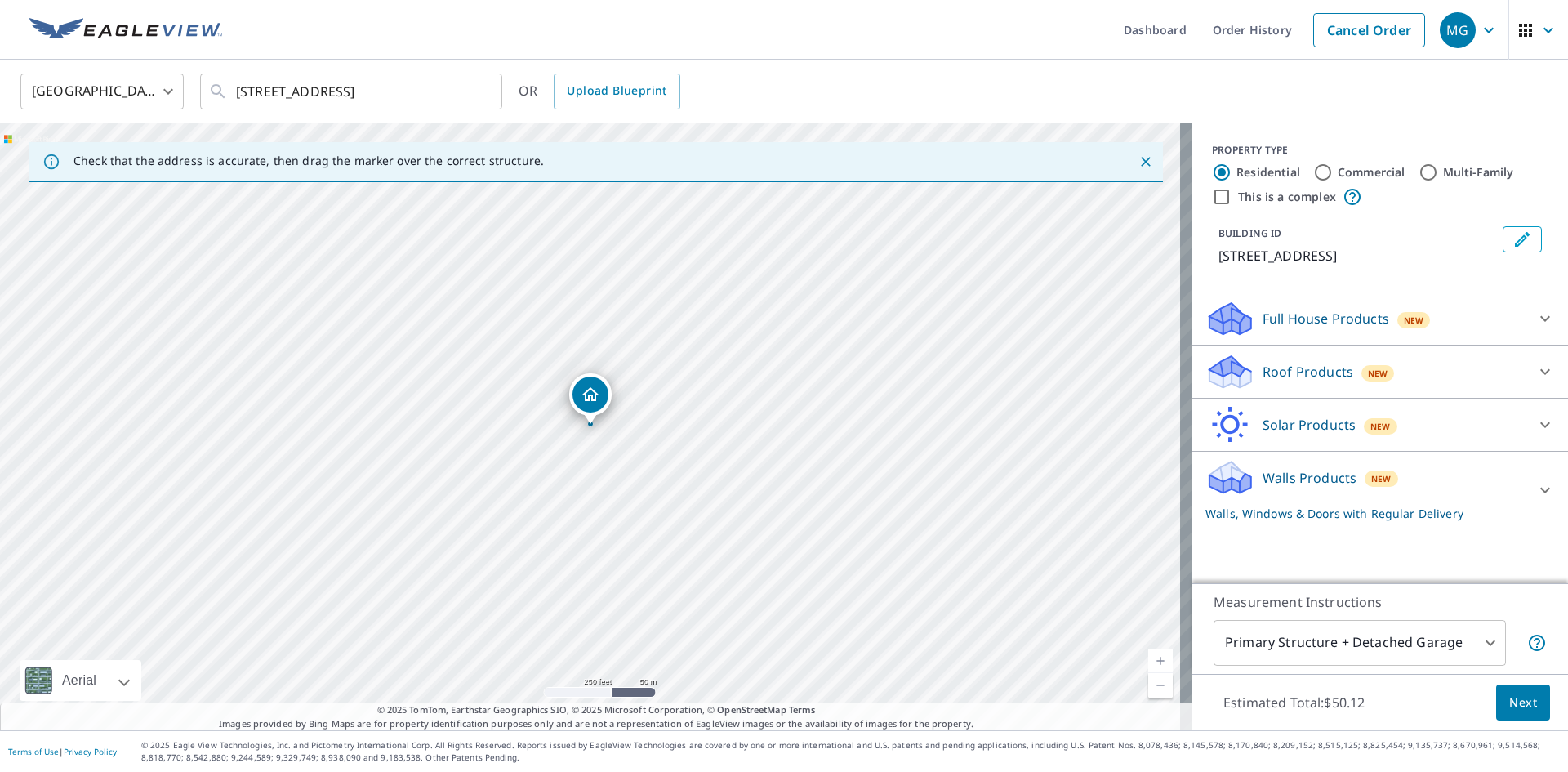
click at [1342, 328] on p "Full House Products" at bounding box center [1325, 319] width 126 height 20
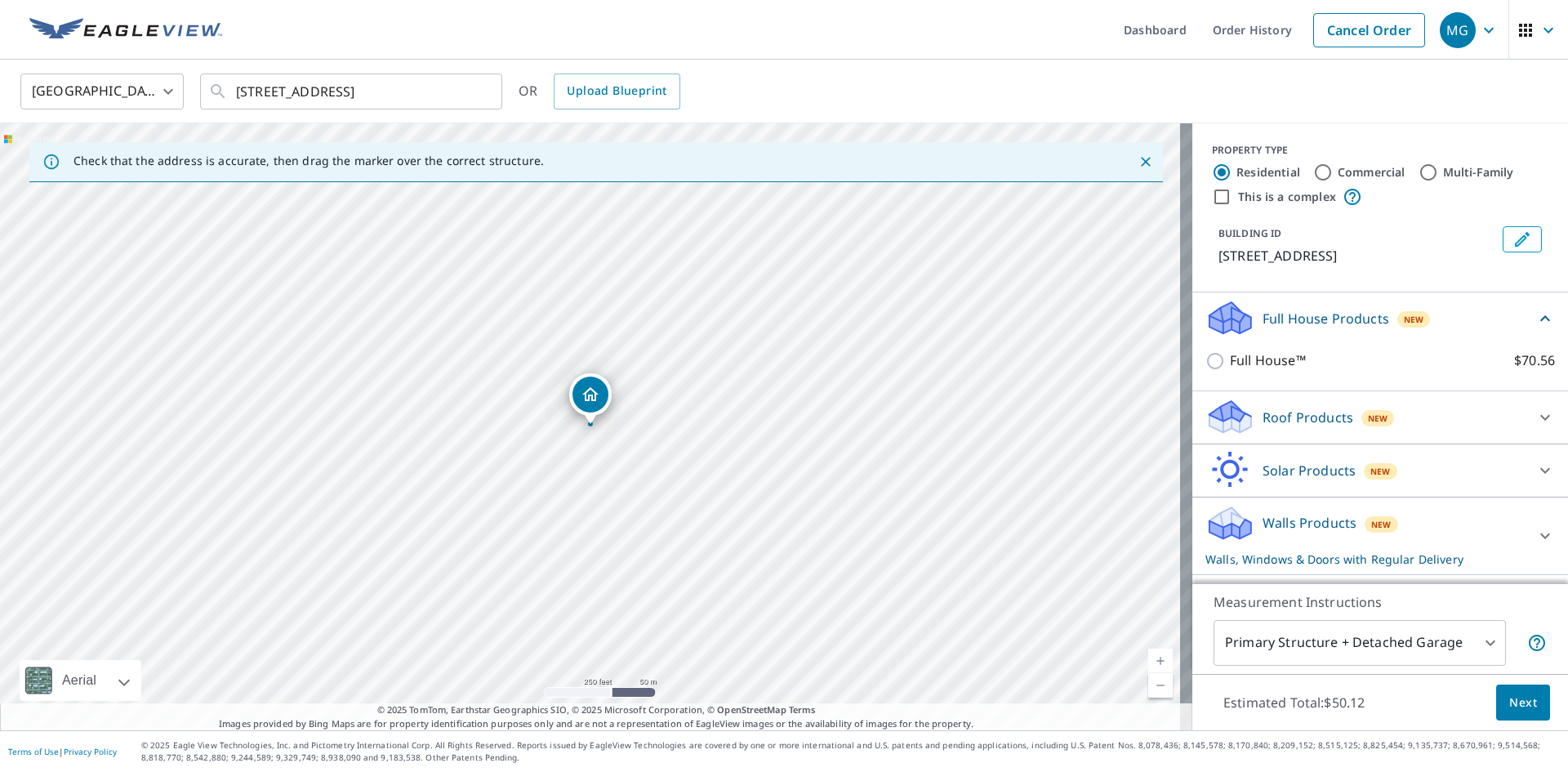
click at [1262, 418] on p "Roof Products" at bounding box center [1308, 417] width 91 height 20
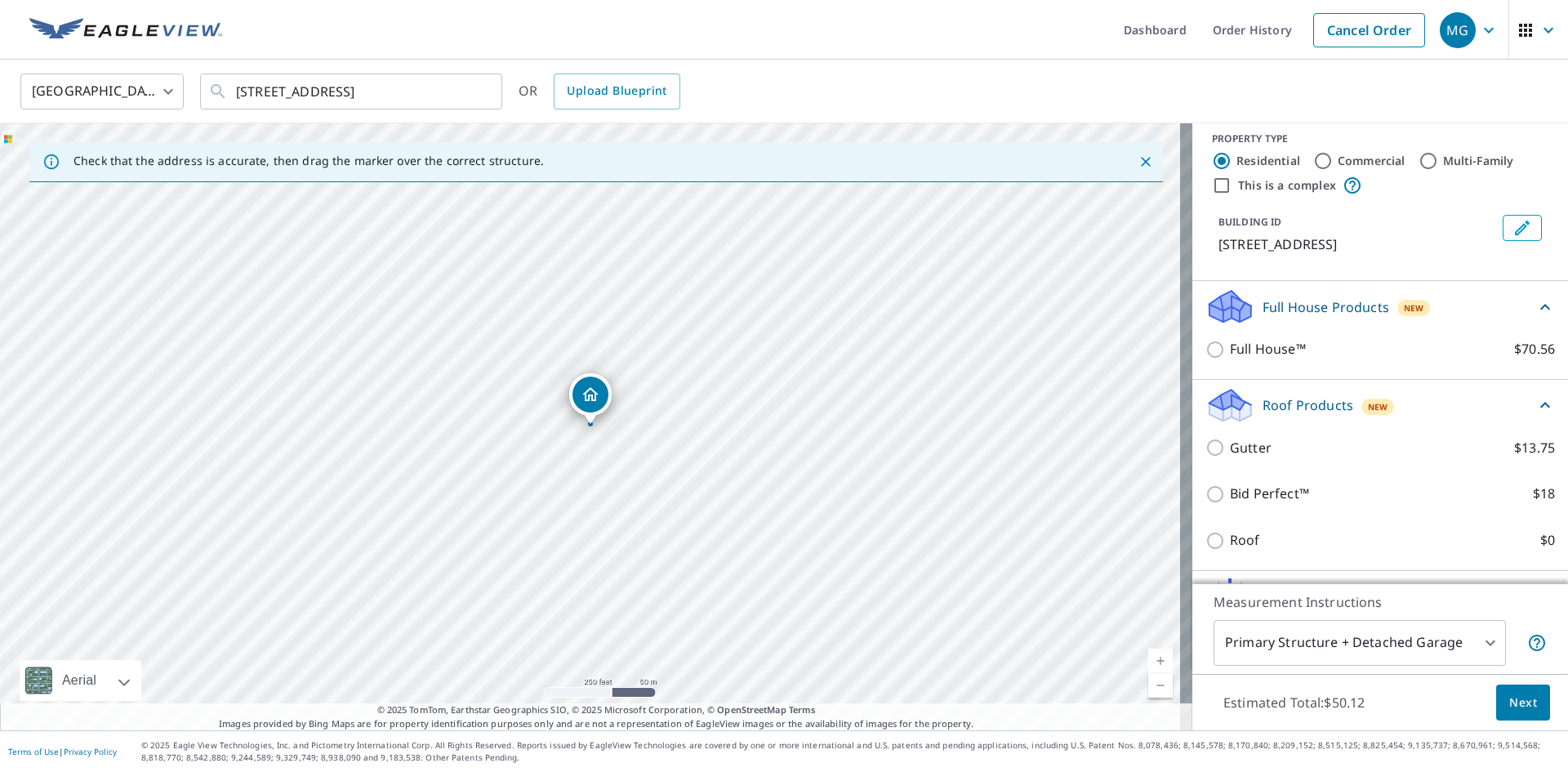
scroll to position [11, 0]
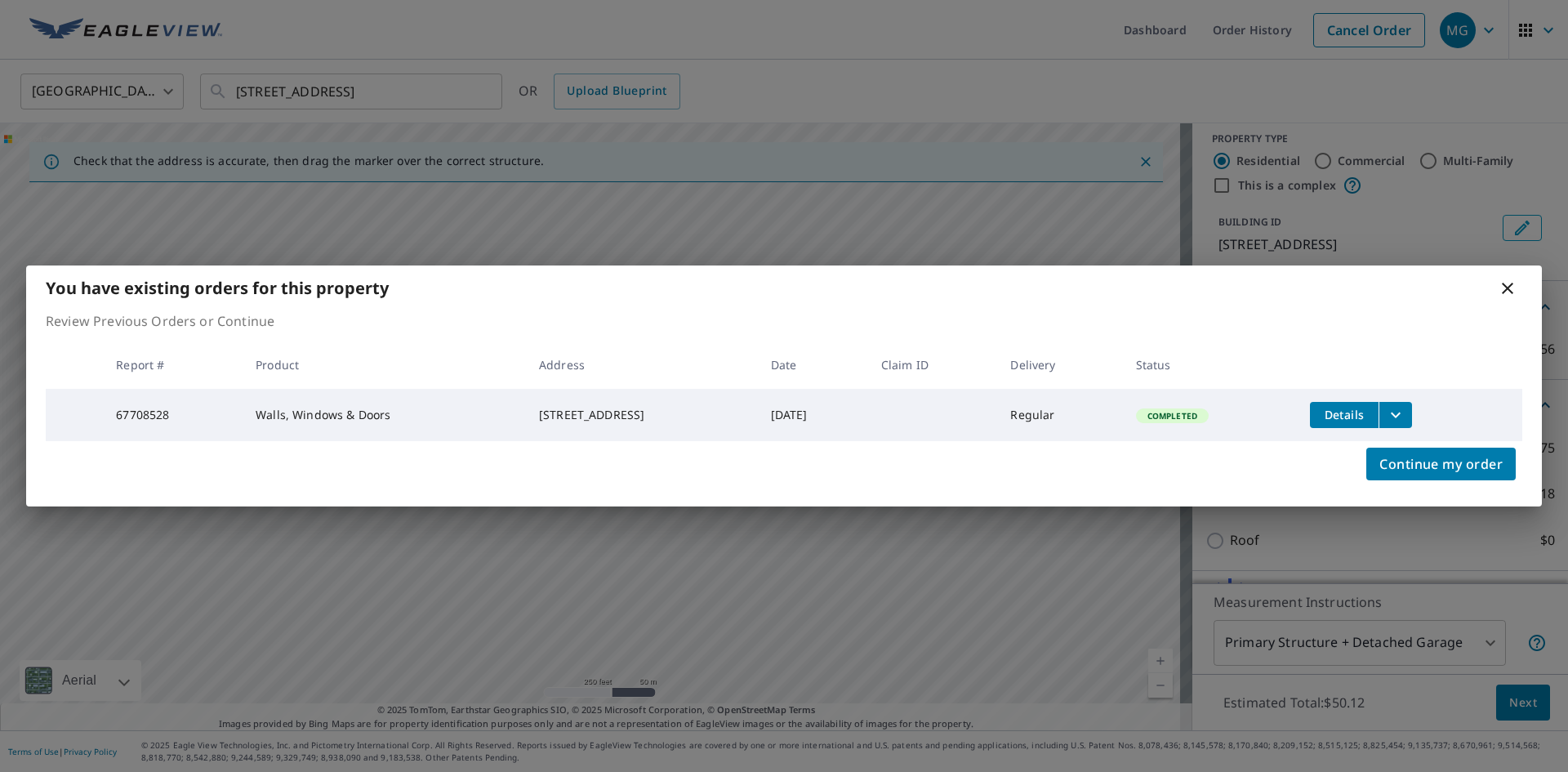
click at [1501, 291] on icon at bounding box center [1507, 288] width 20 height 20
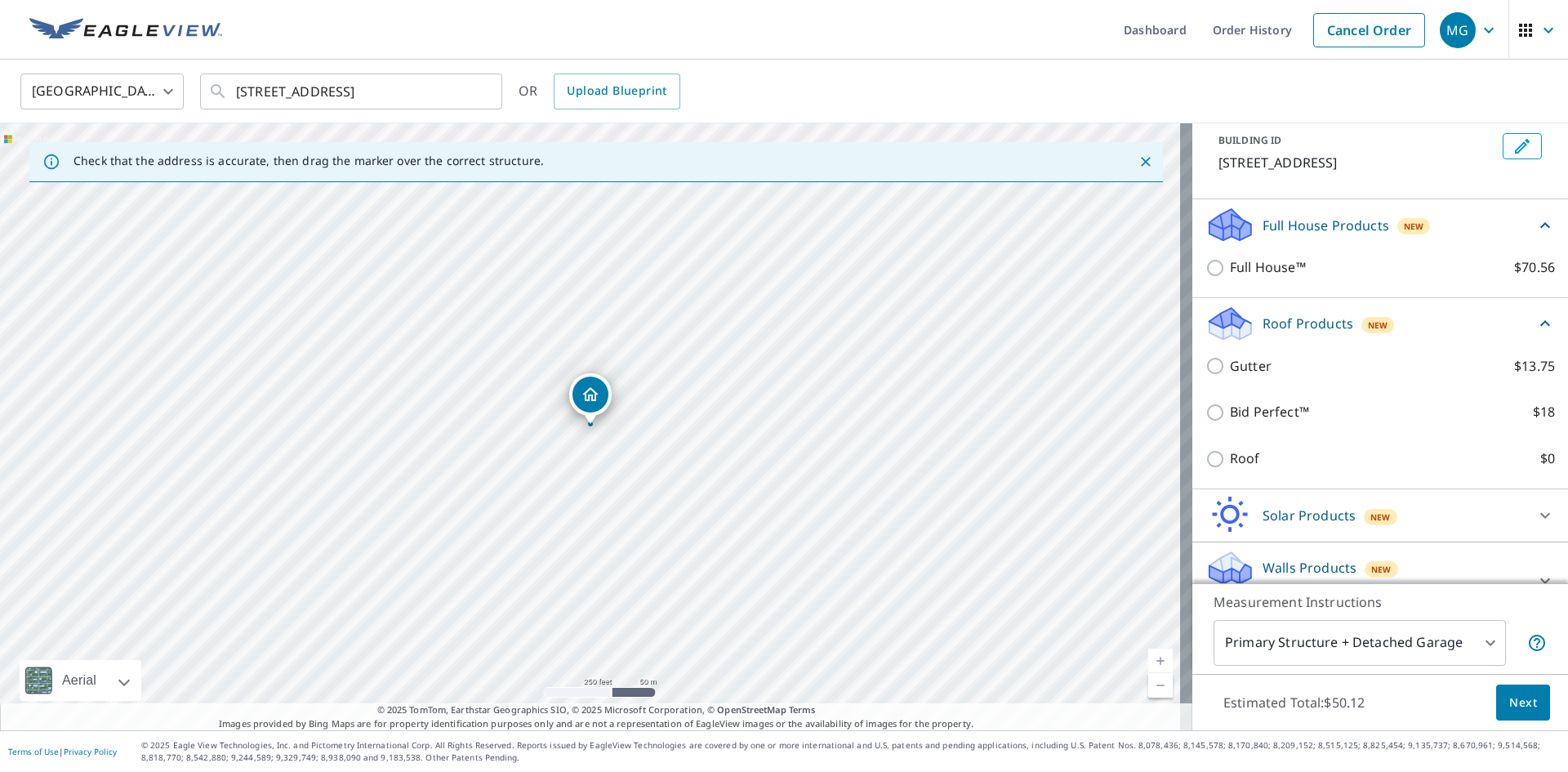
click at [1203, 561] on div "Walls Products New Walls, Windows & Doors with Regular Delivery Walls, Windows …" at bounding box center [1380, 581] width 376 height 77
click at [1205, 482] on div "Roof $0" at bounding box center [1379, 459] width 349 height 46
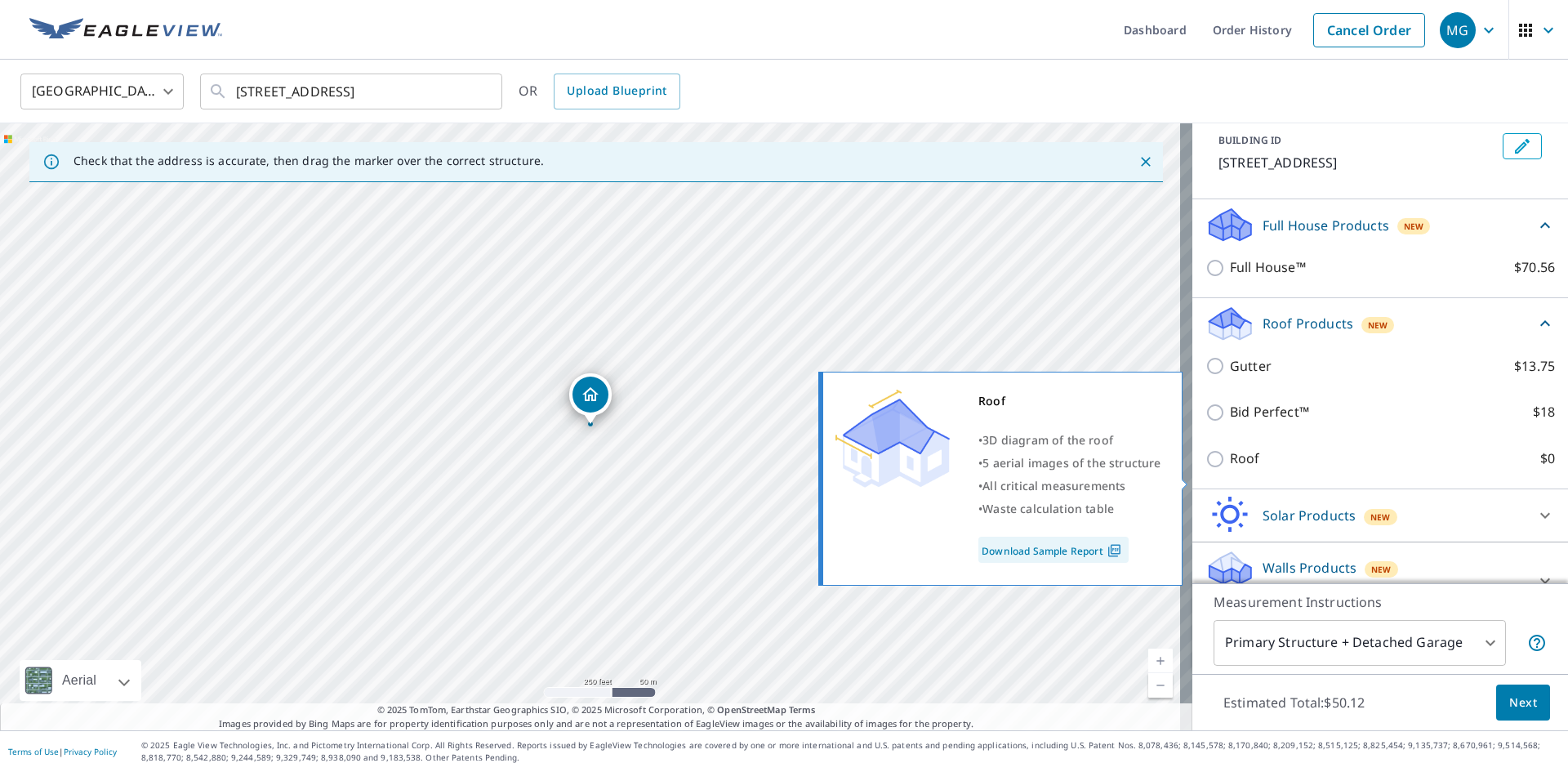
click at [1205, 469] on input "Roof $0" at bounding box center [1217, 459] width 25 height 20
checkbox input "true"
type input "3"
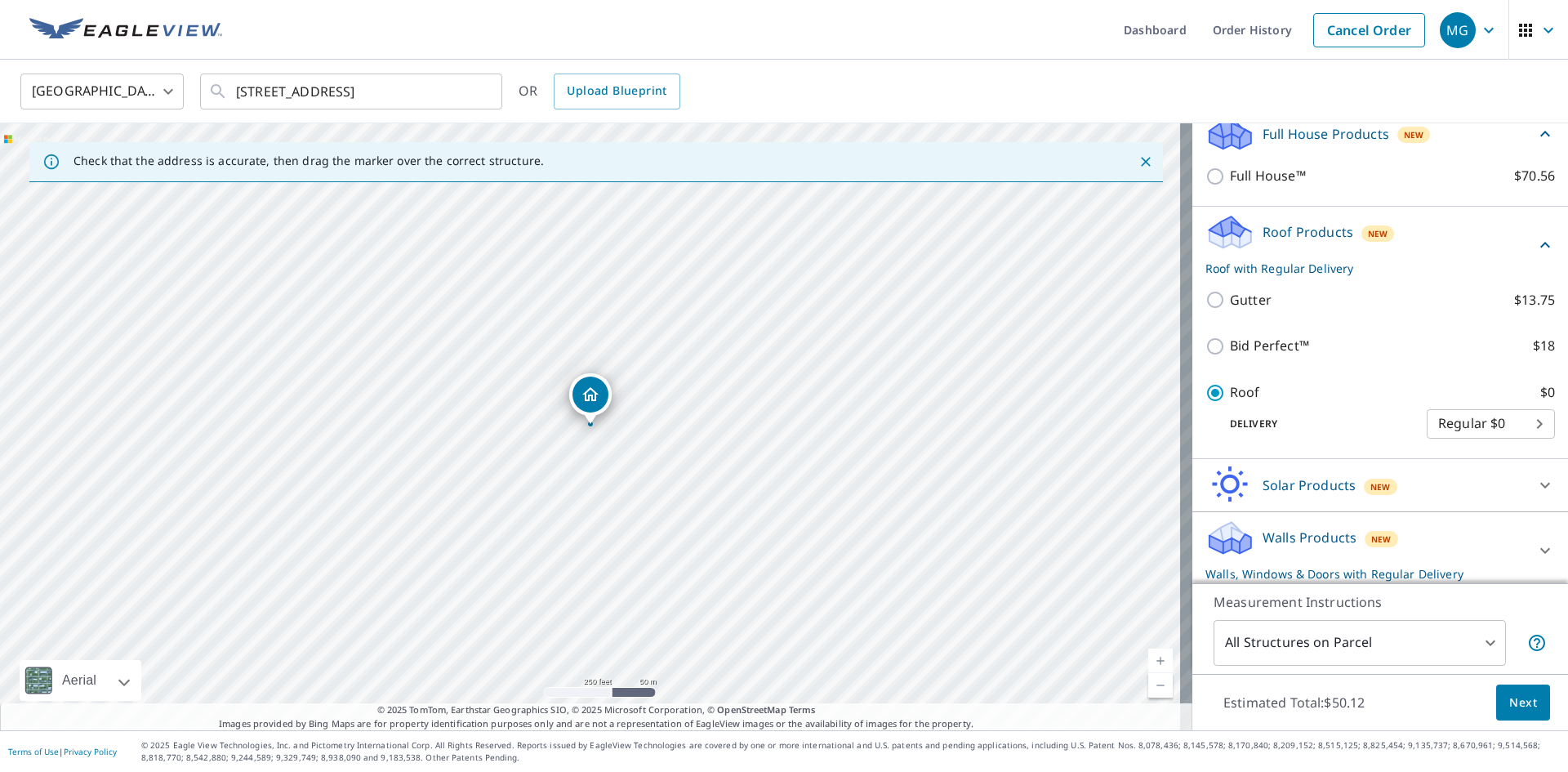
scroll to position [167, 0]
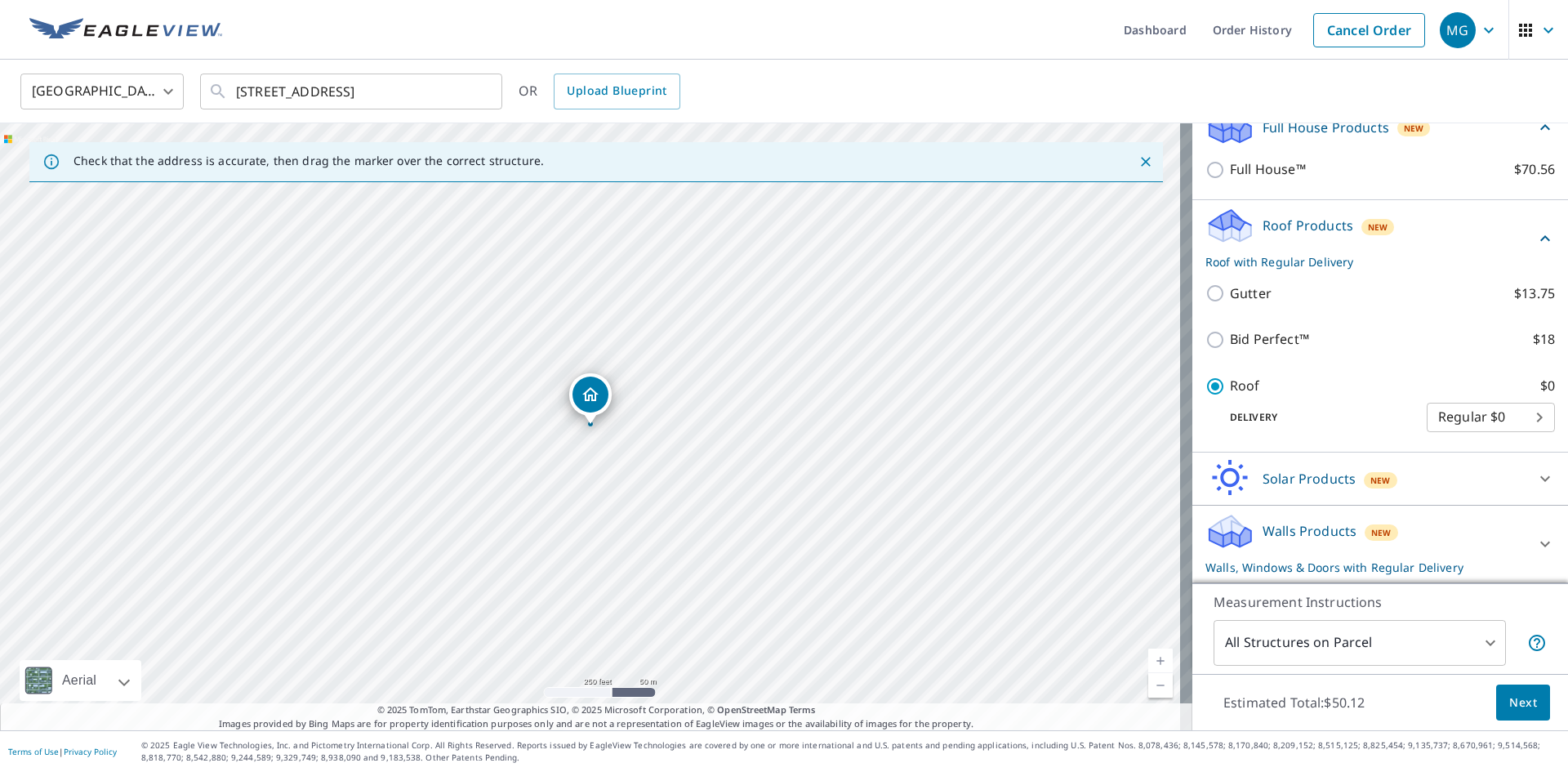
click at [1286, 534] on p "Walls Products" at bounding box center [1309, 531] width 94 height 20
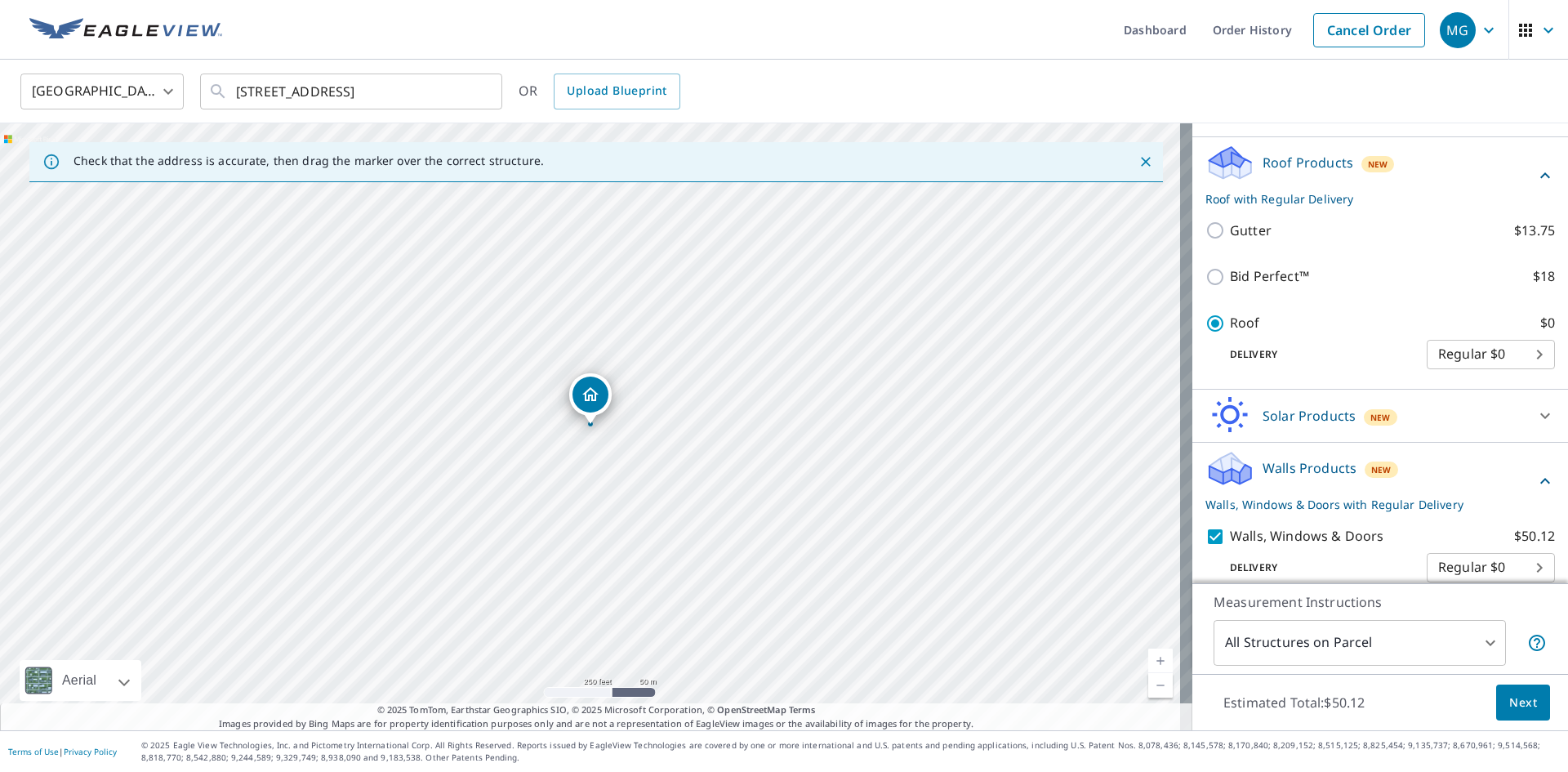
scroll to position [295, 0]
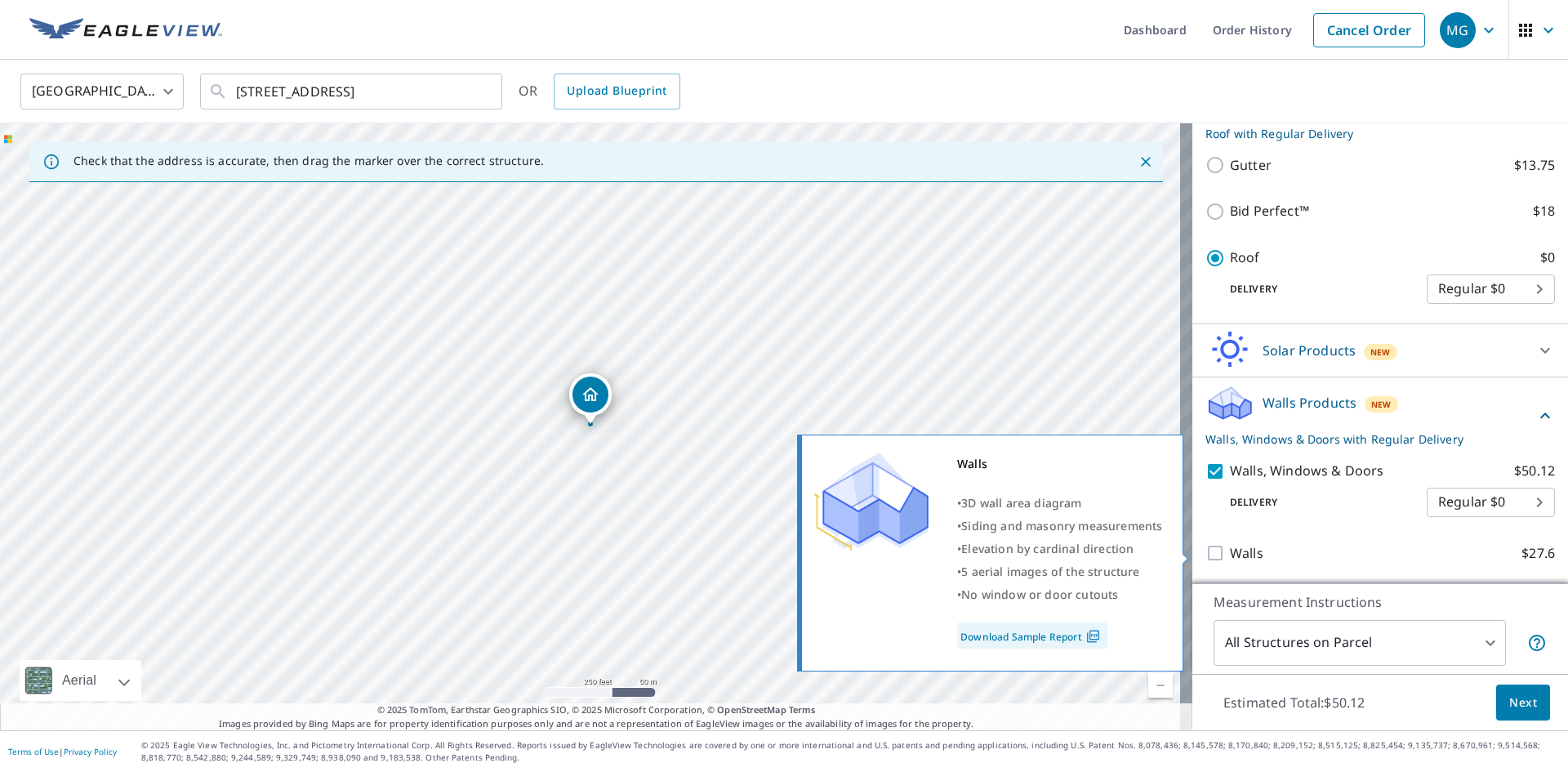
click at [1207, 557] on input "Walls $27.6" at bounding box center [1217, 553] width 25 height 20
checkbox input "true"
checkbox input "false"
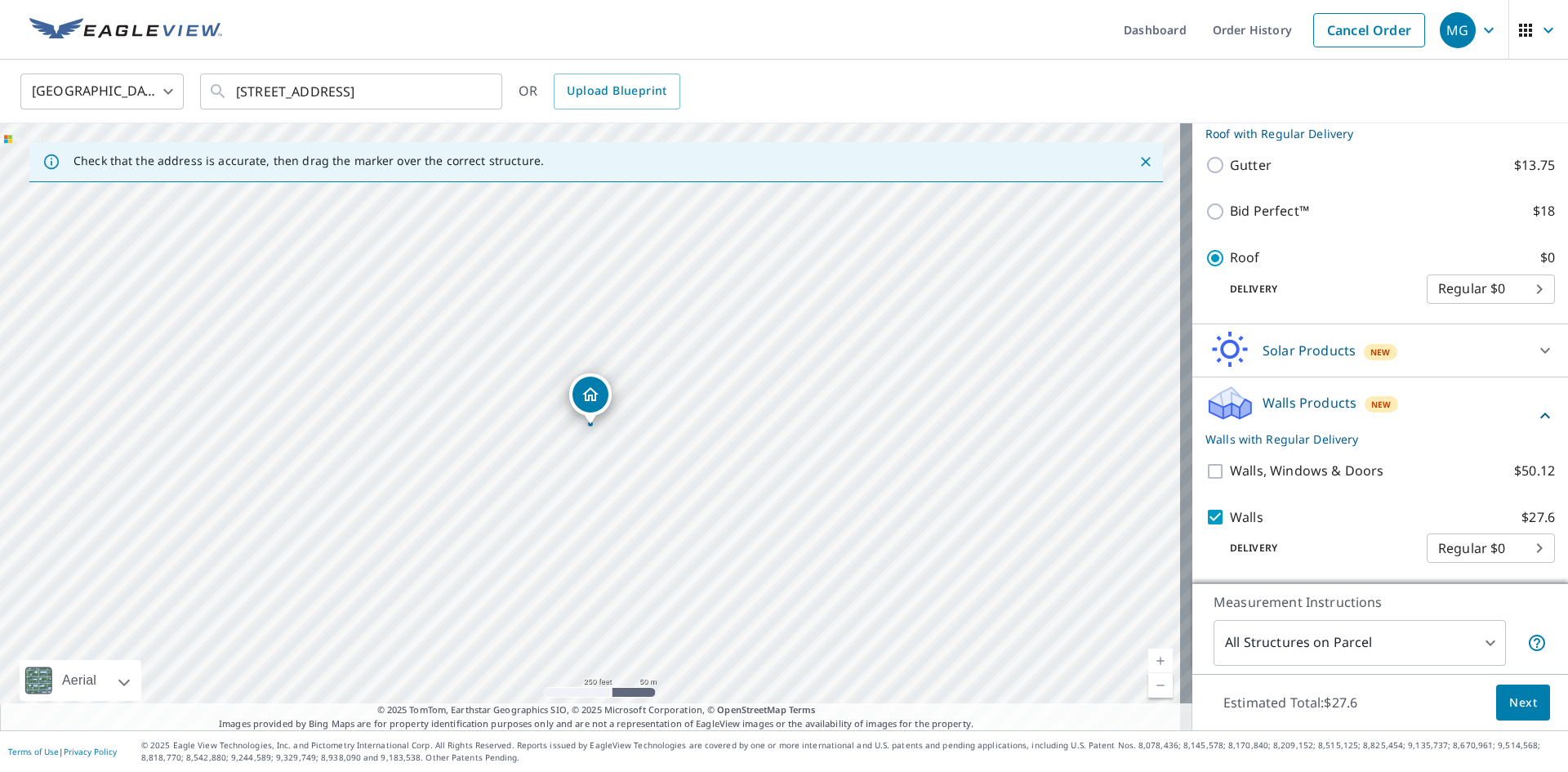
click at [1213, 526] on input "Walls $27.6" at bounding box center [1217, 517] width 25 height 20
checkbox input "false"
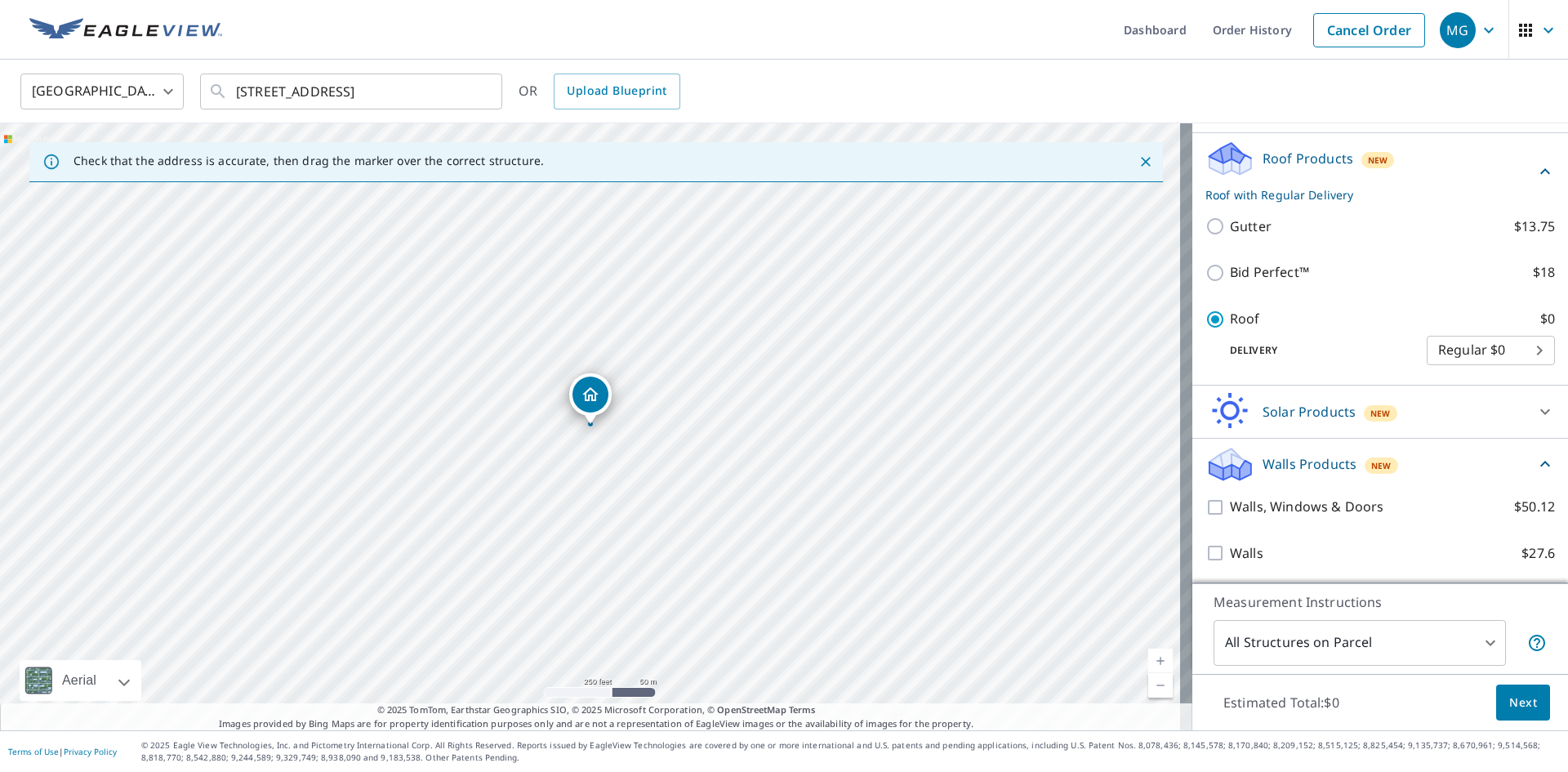
scroll to position [234, 0]
click at [1514, 702] on span "Next" at bounding box center [1523, 703] width 27 height 21
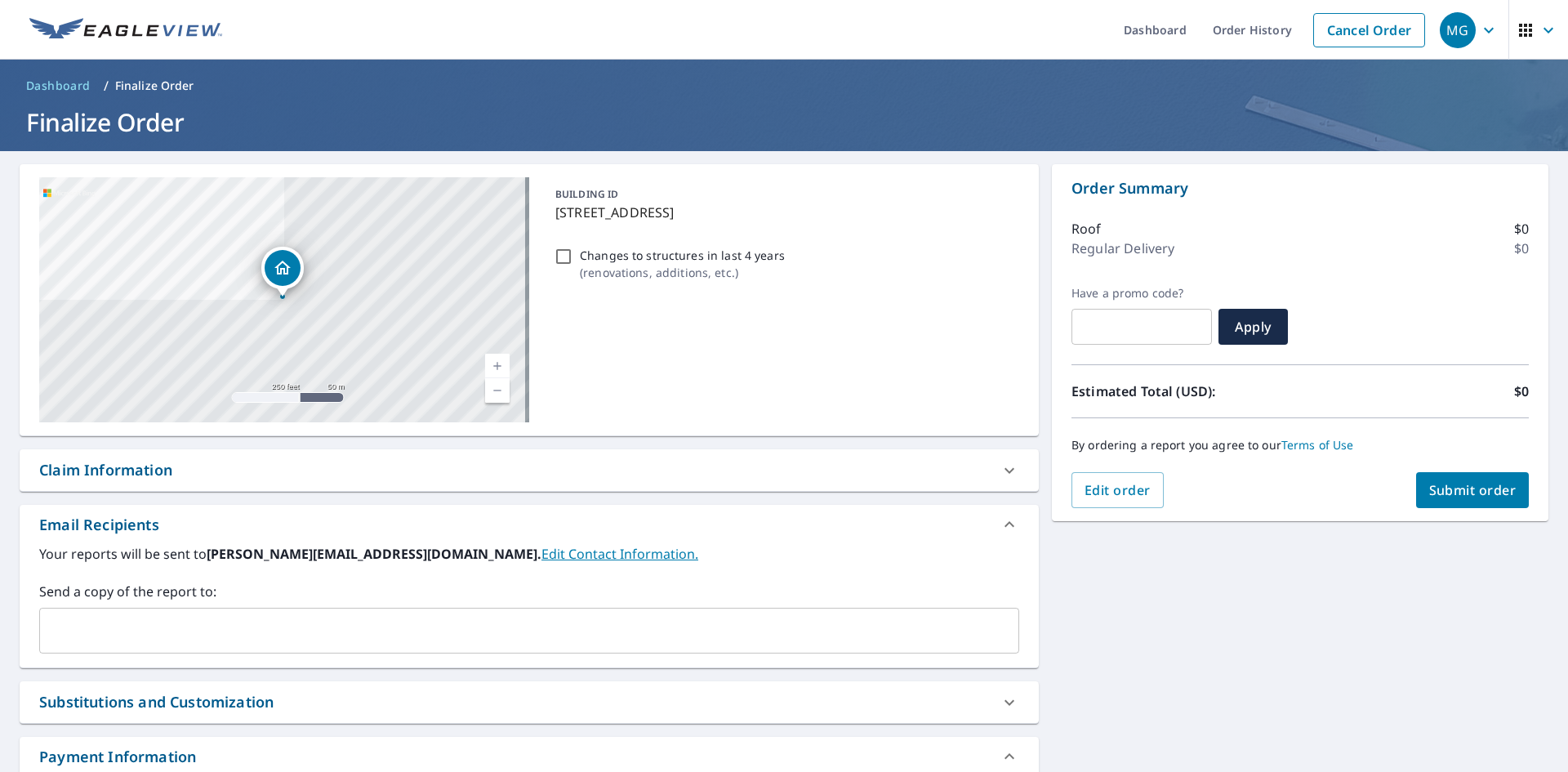
click at [510, 631] on input "text" at bounding box center [517, 630] width 941 height 31
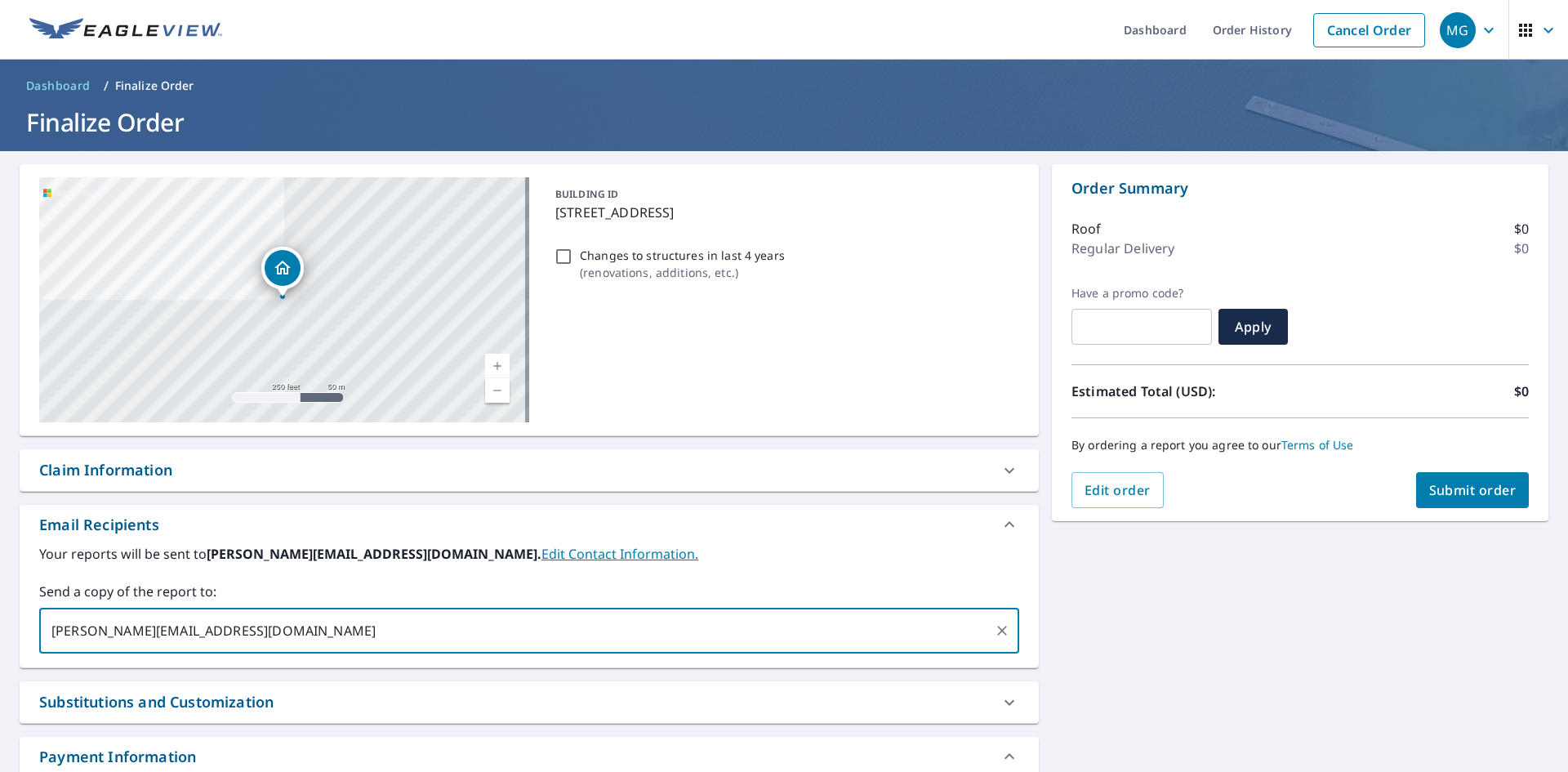
type input "paige@westcountyroof.com"
click at [1468, 492] on span "Submit order" at bounding box center [1473, 489] width 88 height 18
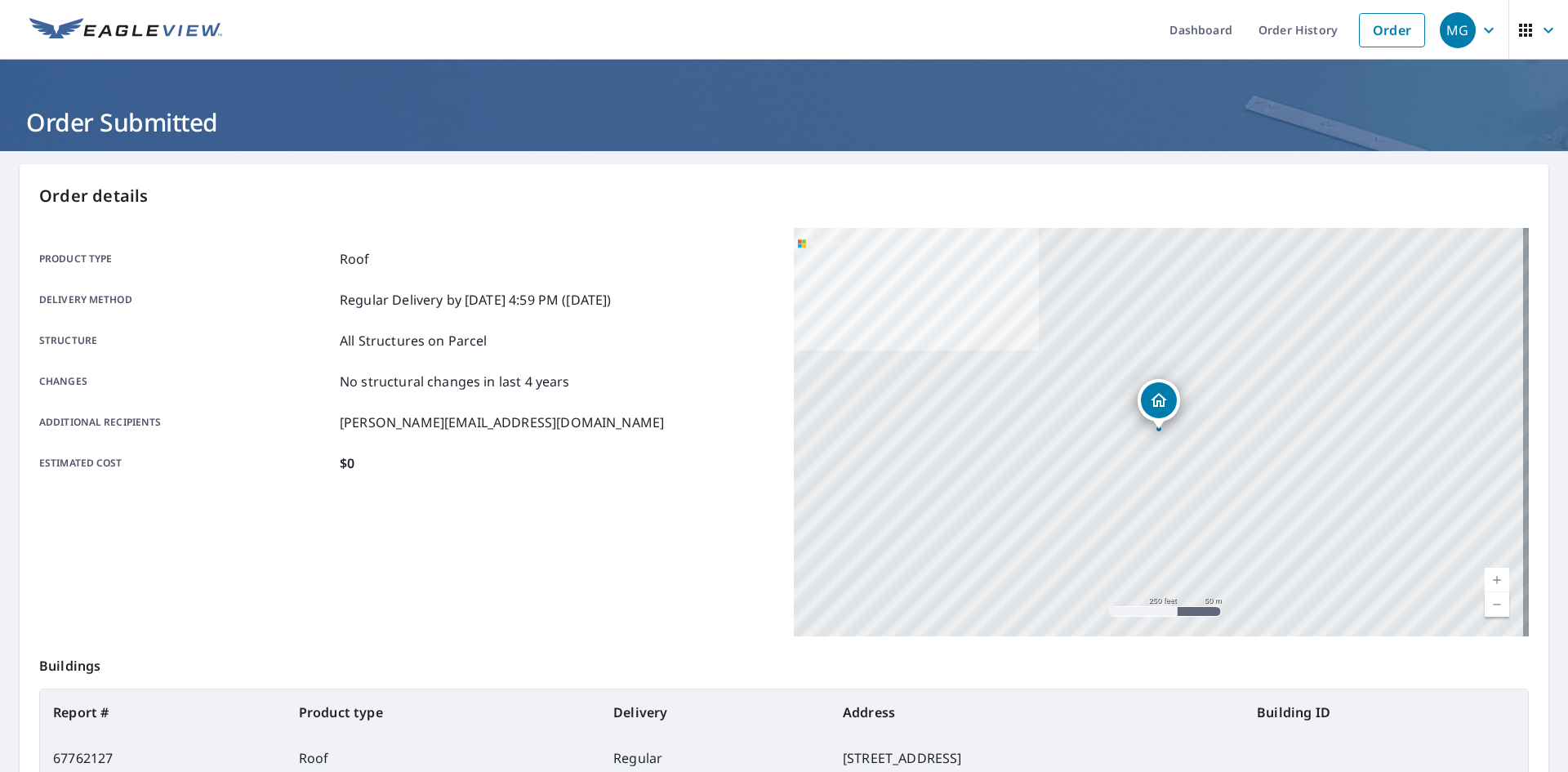
click at [70, 34] on img at bounding box center [125, 30] width 193 height 25
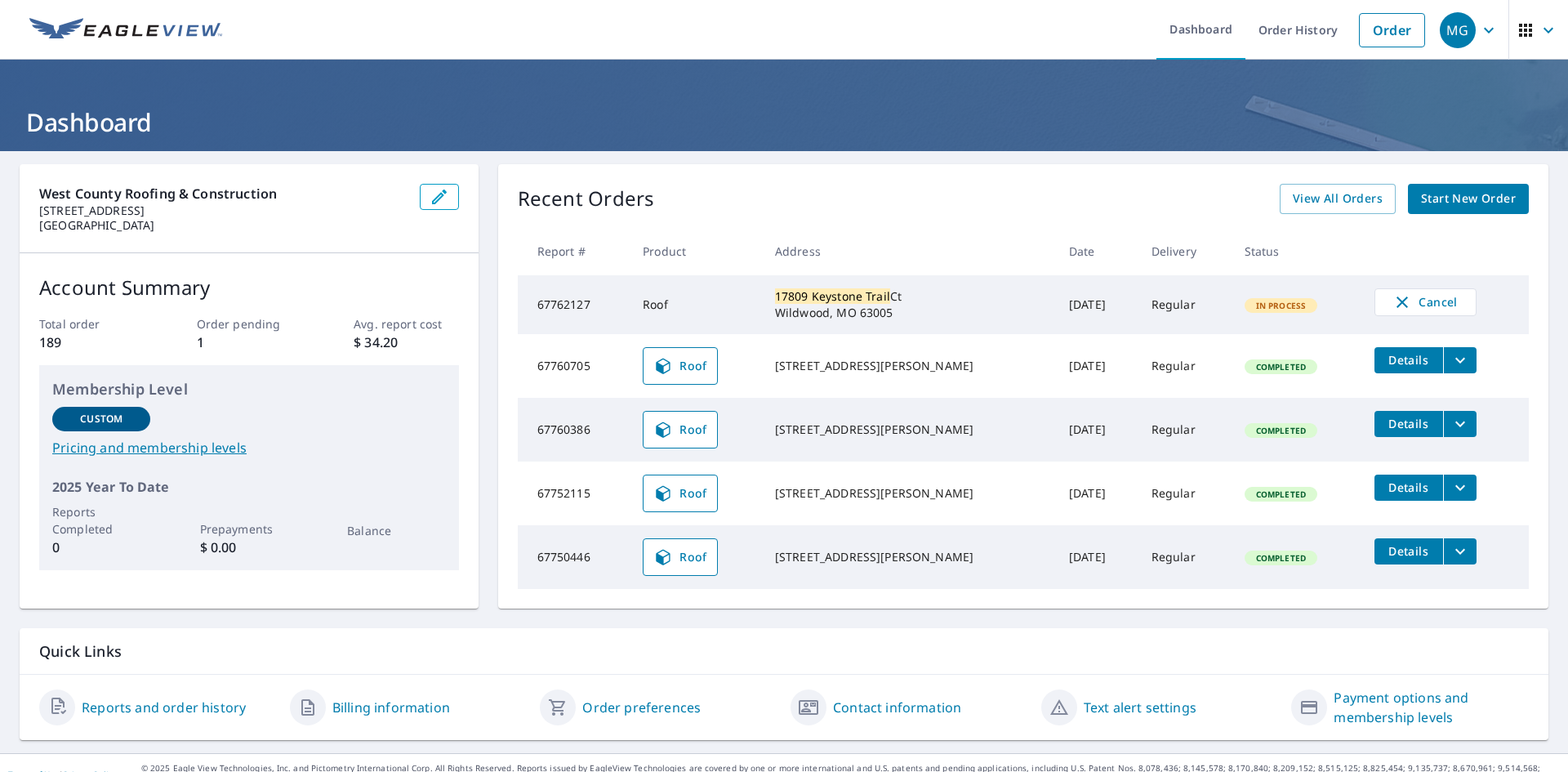
click at [857, 317] on div "17809 Keystone Trail Ct Wildwood, MO 63005" at bounding box center [909, 305] width 268 height 33
drag, startPoint x: 802, startPoint y: 301, endPoint x: 888, endPoint y: 311, distance: 86.6
click at [911, 319] on td "17809 Keystone Trail Ct Wildwood, MO 63005" at bounding box center [909, 305] width 294 height 59
copy div "17809 Keystone Trail Ct Wildwood, MO 63005"
click at [36, 112] on h1 "Dashboard" at bounding box center [784, 122] width 1529 height 33
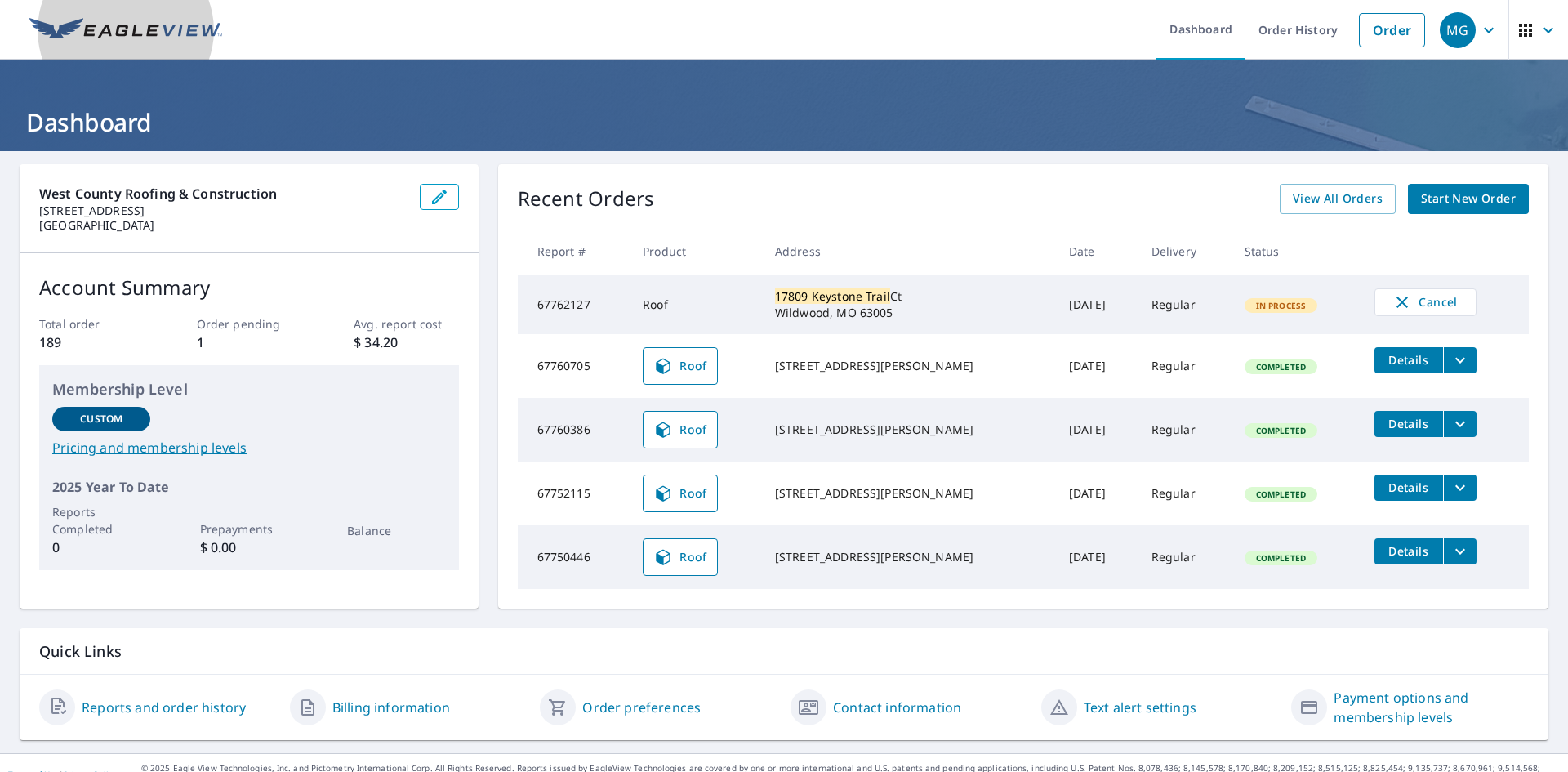
click at [27, 39] on link at bounding box center [125, 29] width 212 height 59
click at [1305, 197] on span "View All Orders" at bounding box center [1337, 199] width 90 height 21
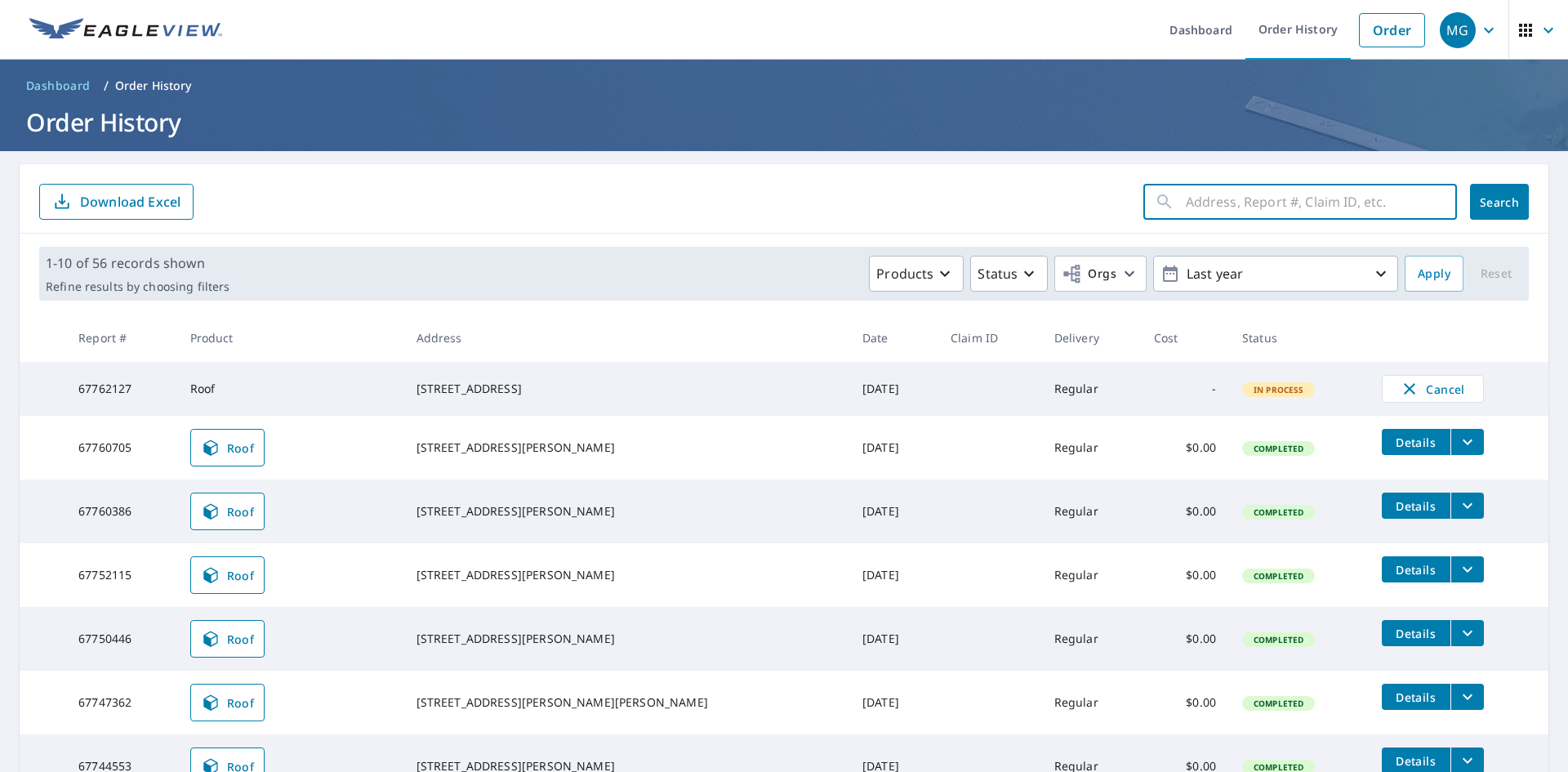
click at [1212, 213] on input "text" at bounding box center [1321, 201] width 271 height 46
paste input "17809 Keystone Trail Ct Wildwood, MO 63005"
type input "17809 Keystone Trail Ct Wildwood, MO 63005"
click at [1470, 210] on button "Search" at bounding box center [1499, 202] width 59 height 36
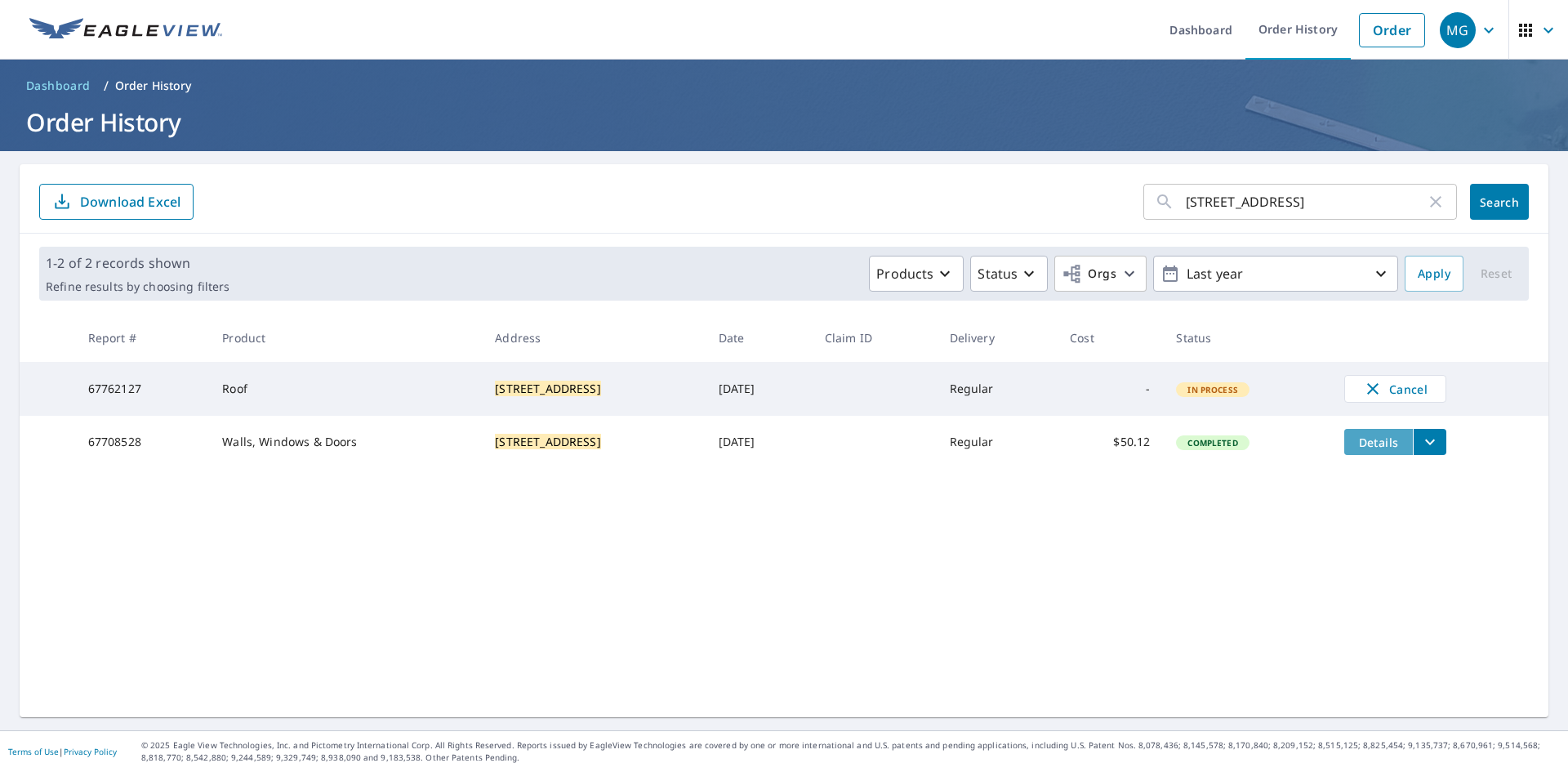
click at [1359, 449] on span "Details" at bounding box center [1377, 442] width 49 height 15
click at [1436, 449] on icon "filesDropdownBtn-67708528" at bounding box center [1430, 441] width 20 height 20
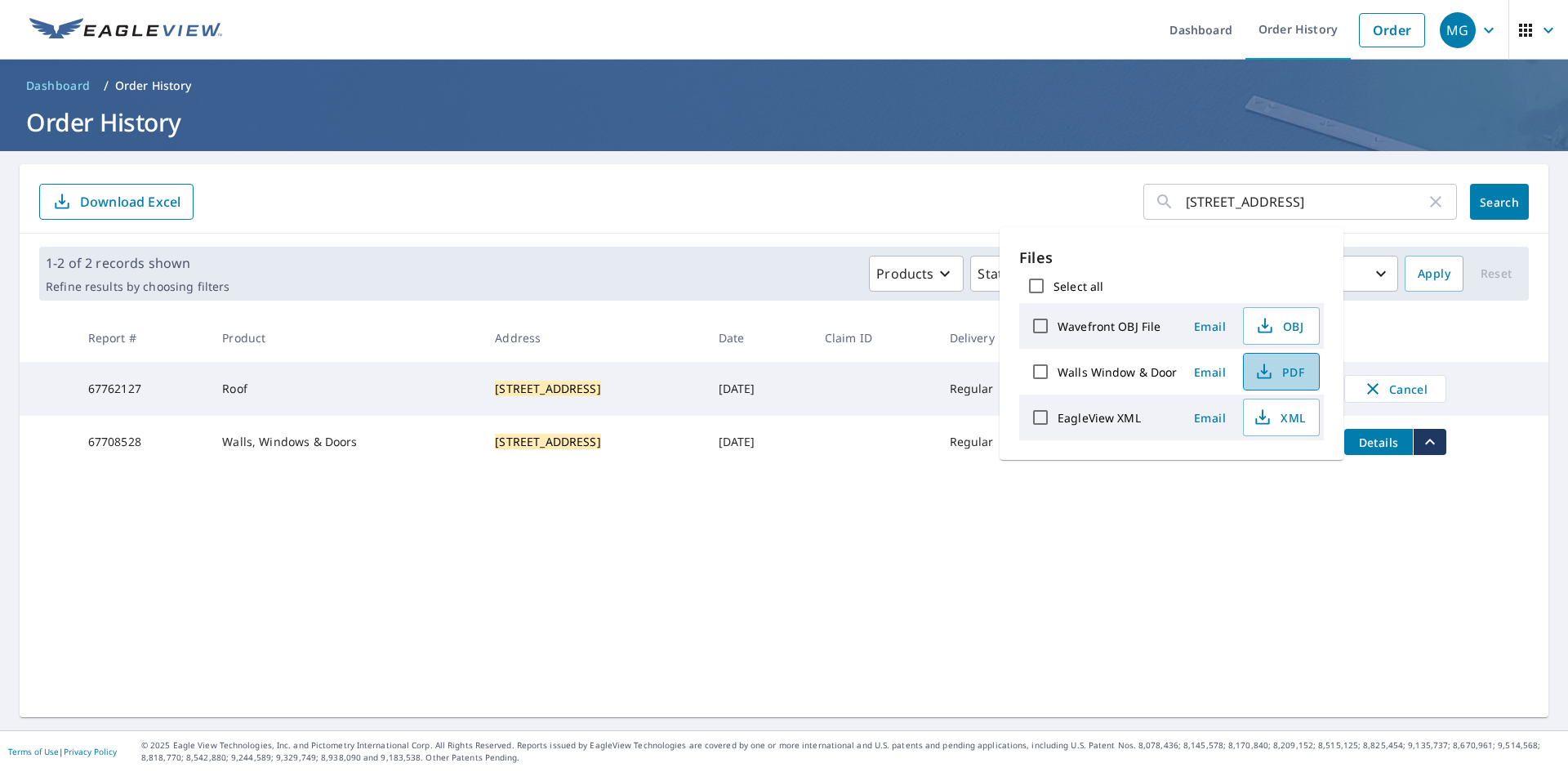
click at [1284, 367] on span "PDF" at bounding box center [1279, 371] width 52 height 20
click at [175, 32] on img at bounding box center [125, 30] width 193 height 25
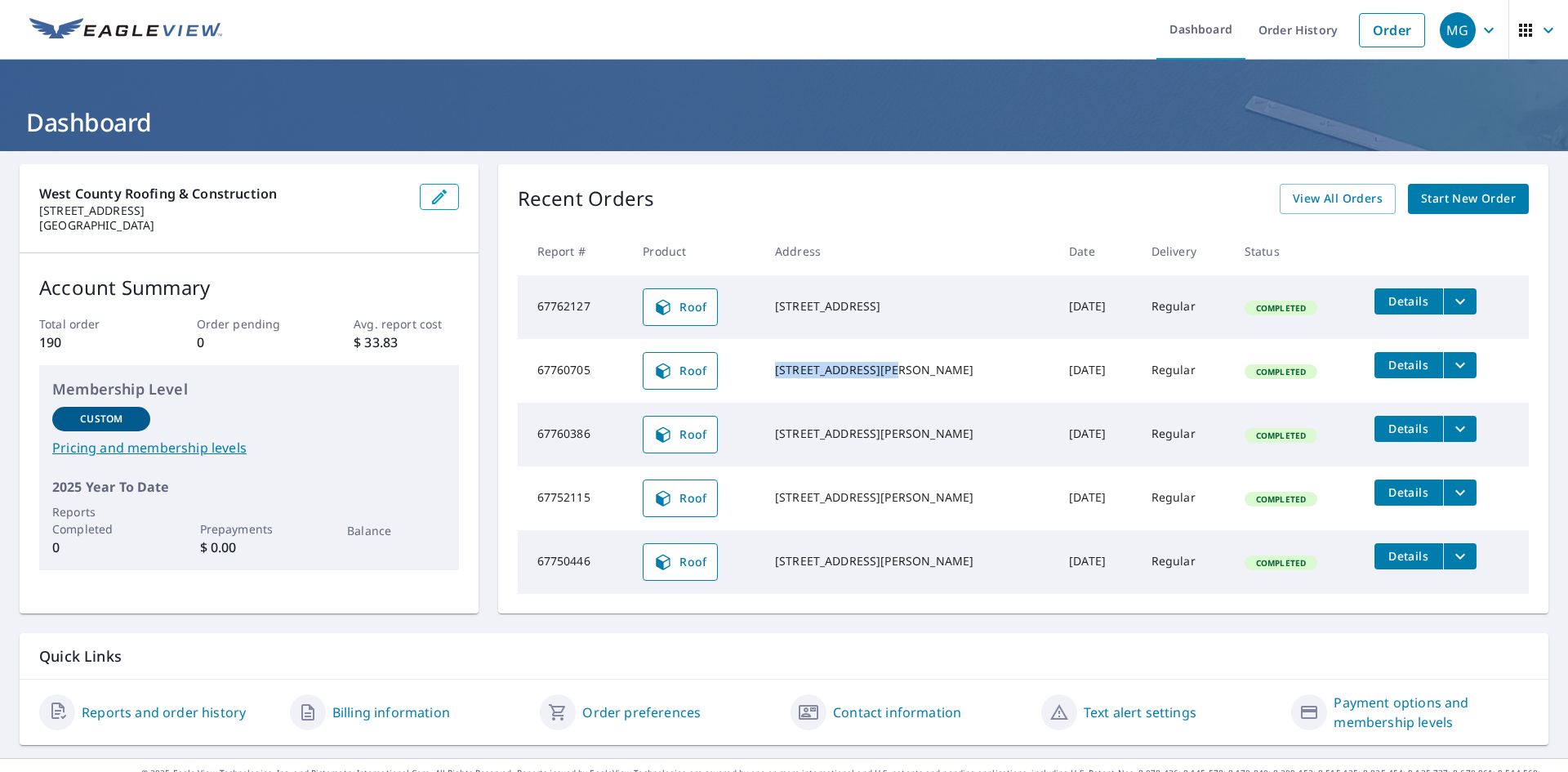
drag, startPoint x: 779, startPoint y: 364, endPoint x: 879, endPoint y: 361, distance: 100.0
click at [879, 362] on div "[STREET_ADDRESS][PERSON_NAME]" at bounding box center [909, 369] width 268 height 16
drag, startPoint x: 856, startPoint y: 362, endPoint x: 885, endPoint y: 372, distance: 30.7
click at [885, 371] on div "[STREET_ADDRESS][PERSON_NAME]" at bounding box center [909, 369] width 268 height 16
drag, startPoint x: 780, startPoint y: 361, endPoint x: 832, endPoint y: 362, distance: 52.0
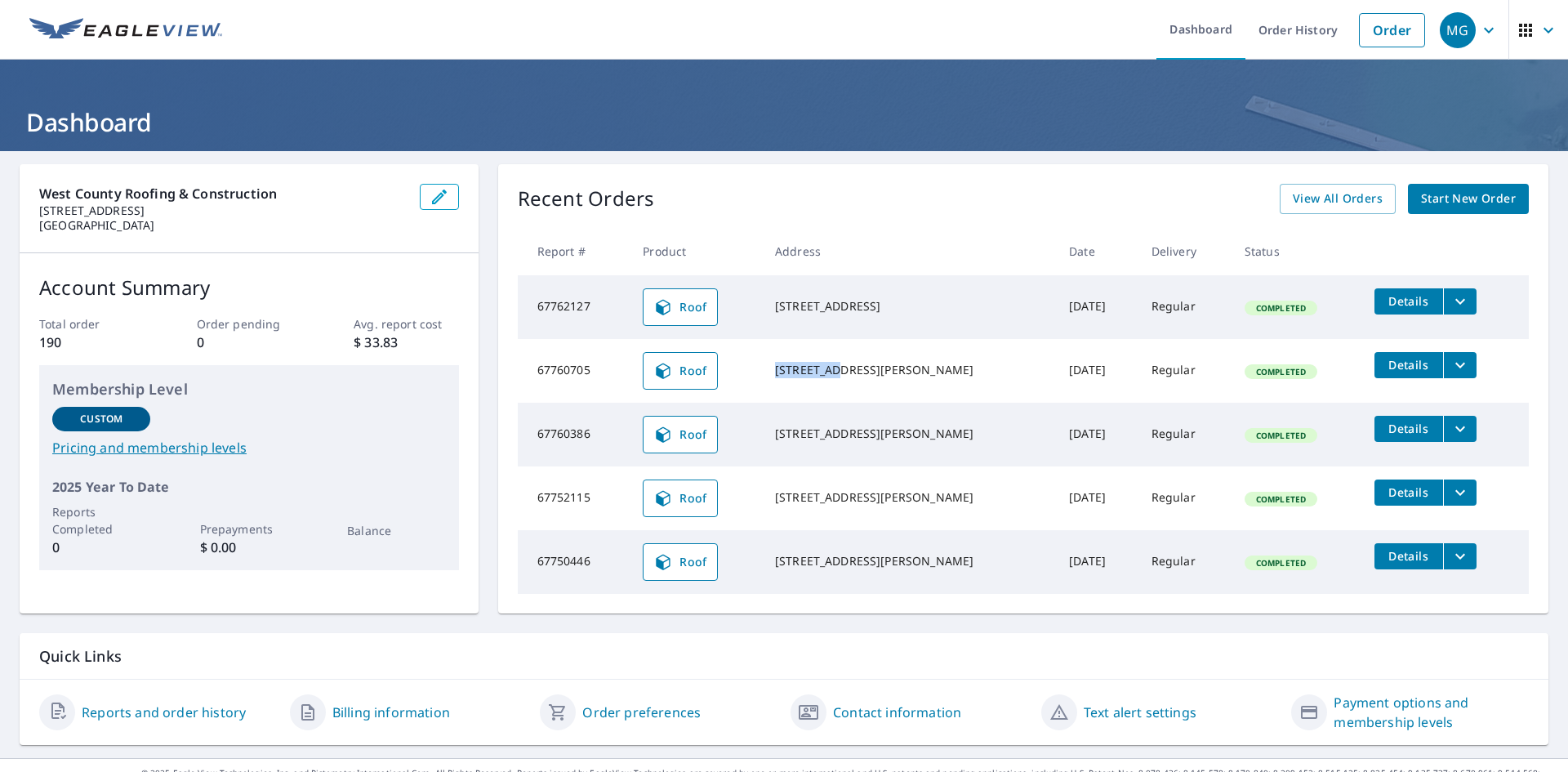
click at [832, 362] on td "[STREET_ADDRESS][PERSON_NAME]" at bounding box center [909, 371] width 294 height 64
copy div "311 Bristl"
